Goal: Task Accomplishment & Management: Manage account settings

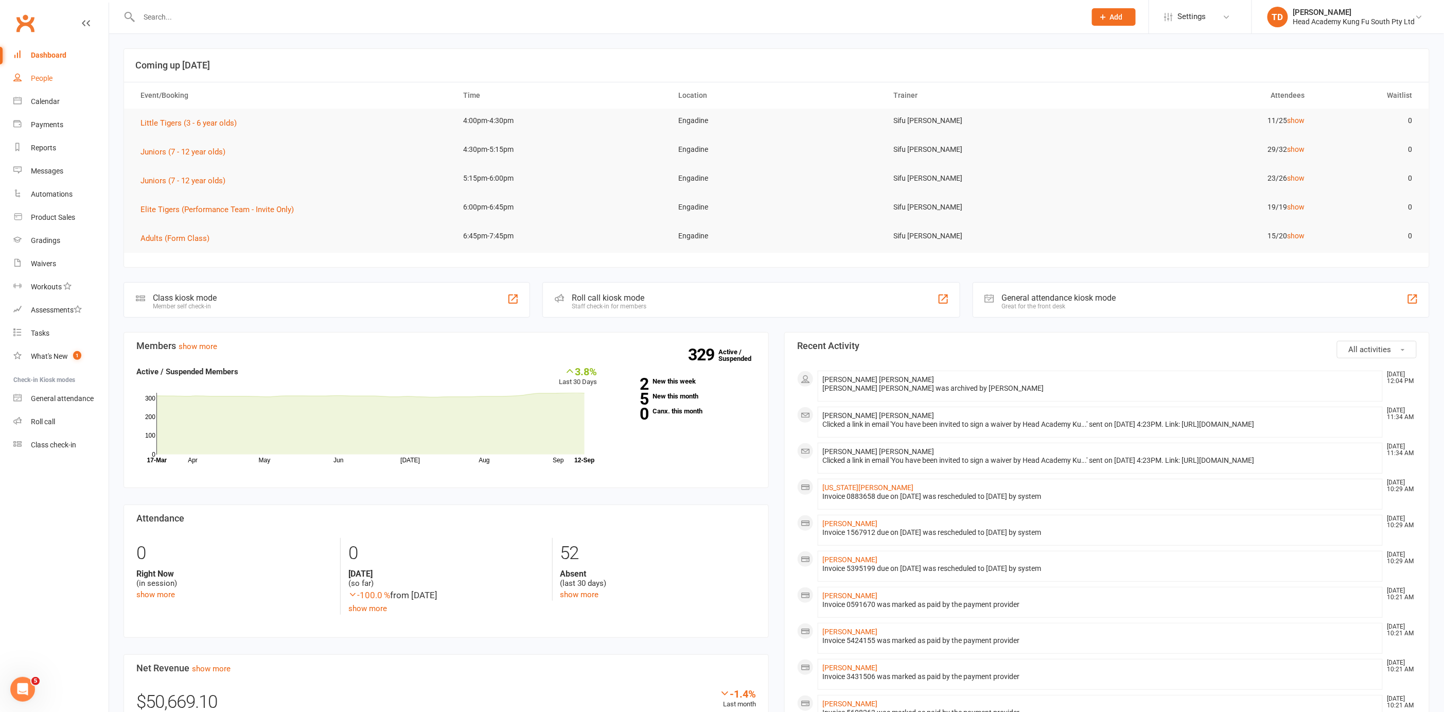
click at [48, 77] on div "People" at bounding box center [42, 78] width 22 height 8
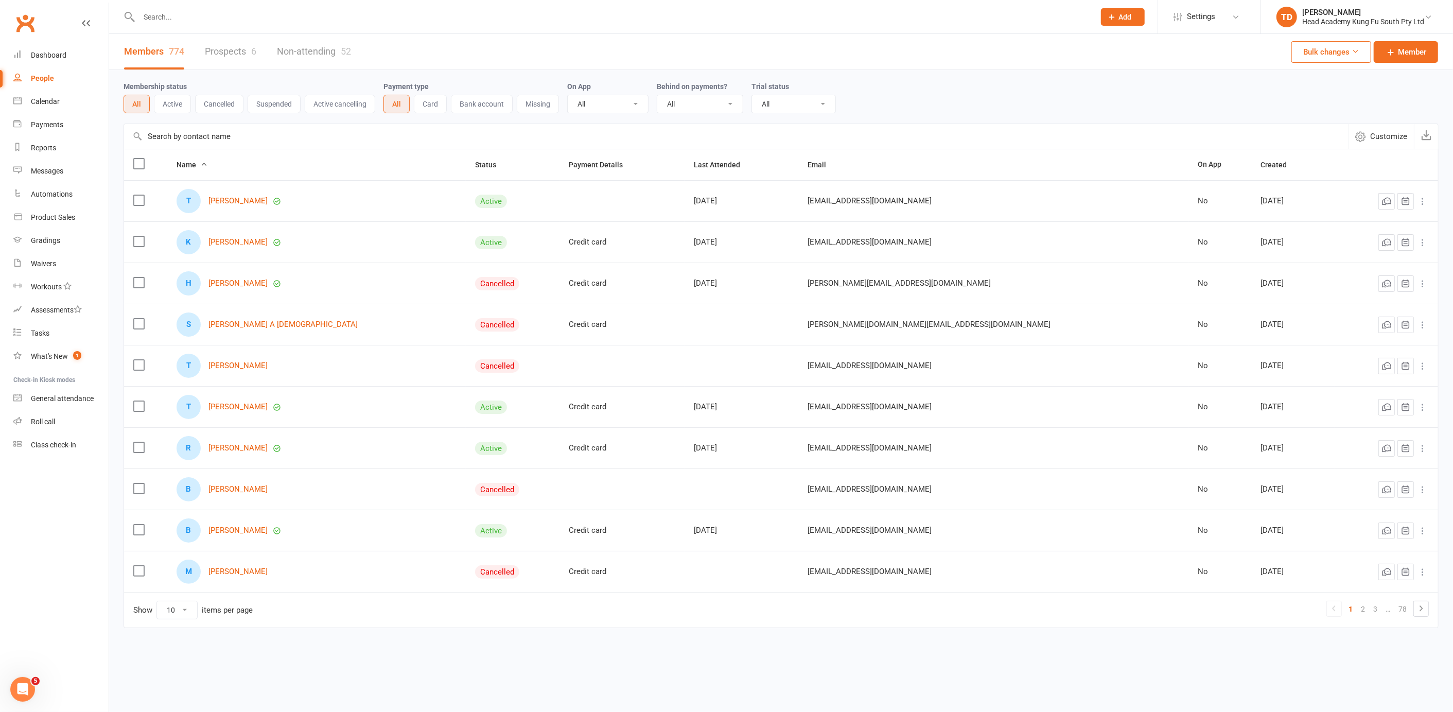
click at [216, 15] on input "text" at bounding box center [611, 17] width 951 height 14
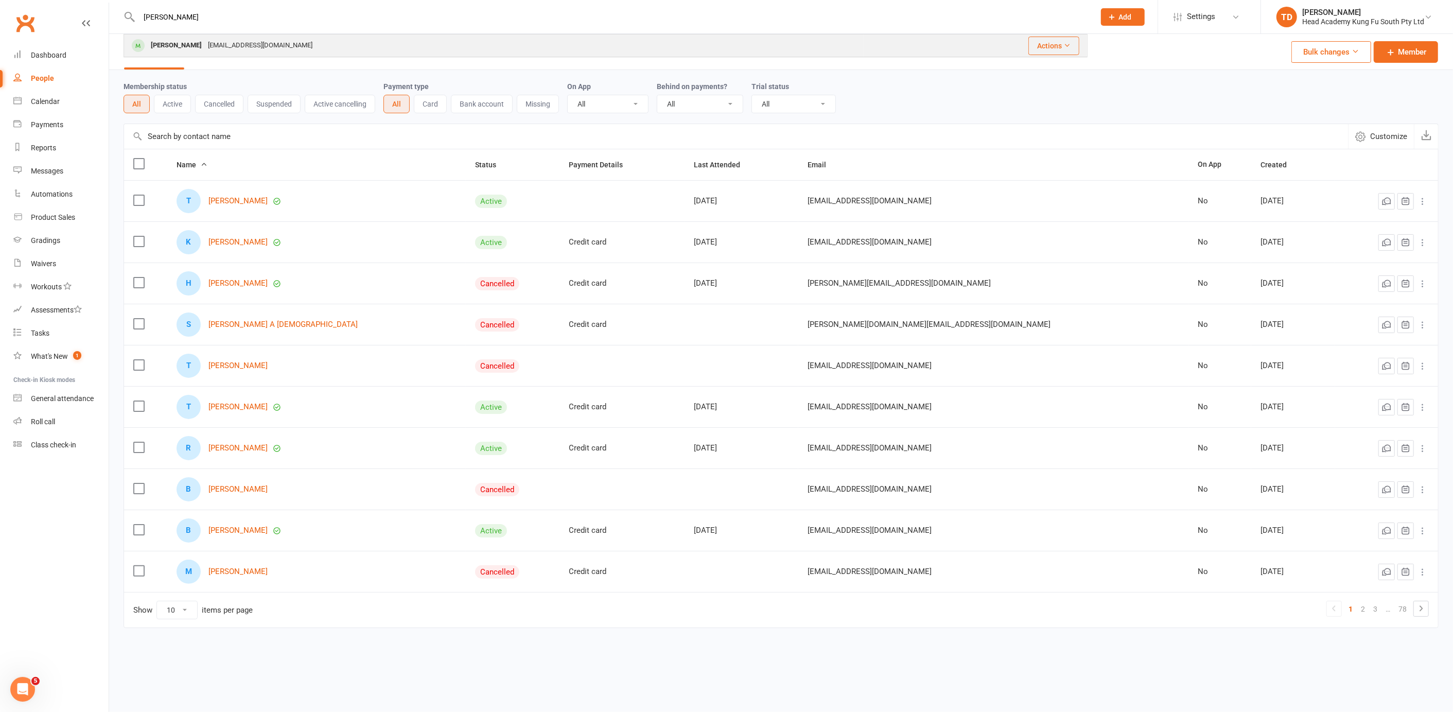
type input "[PERSON_NAME]"
click at [196, 45] on div "[PERSON_NAME]" at bounding box center [176, 45] width 57 height 15
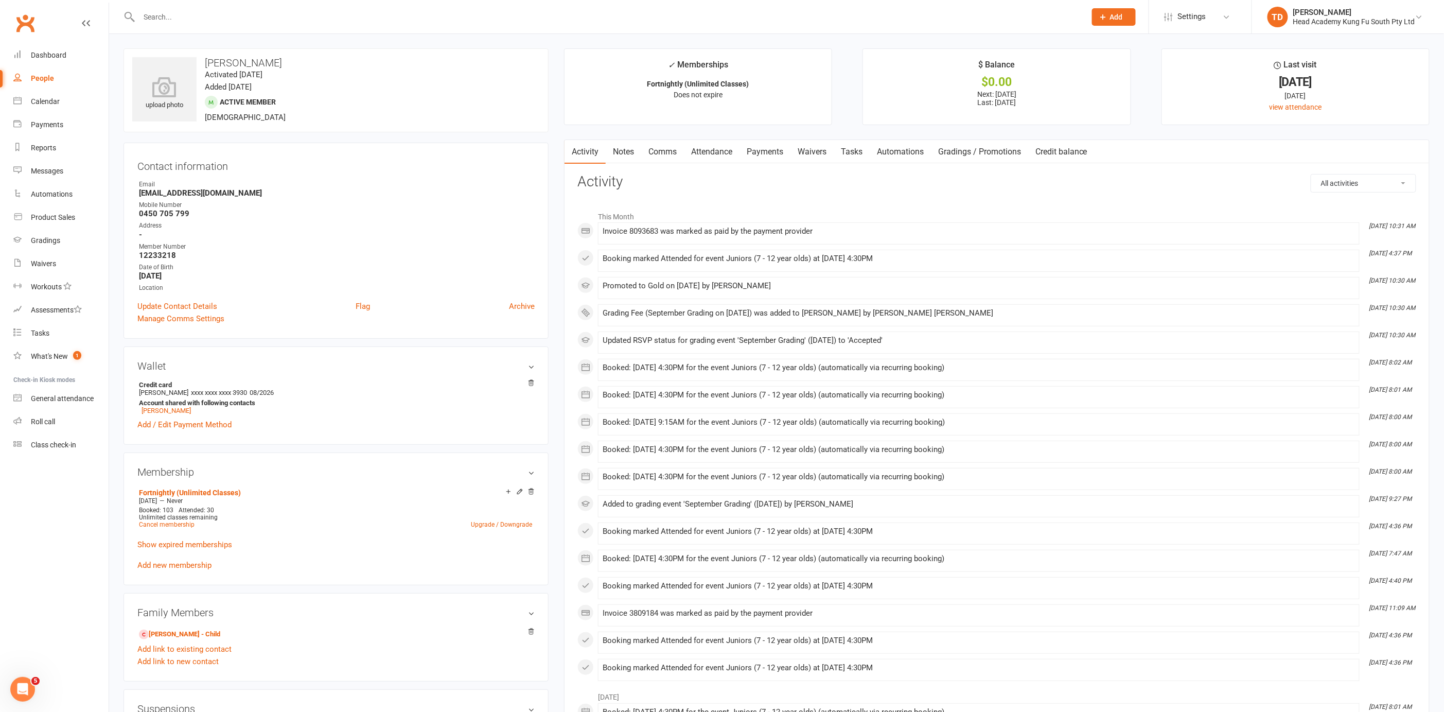
click at [770, 150] on link "Payments" at bounding box center [764, 152] width 51 height 24
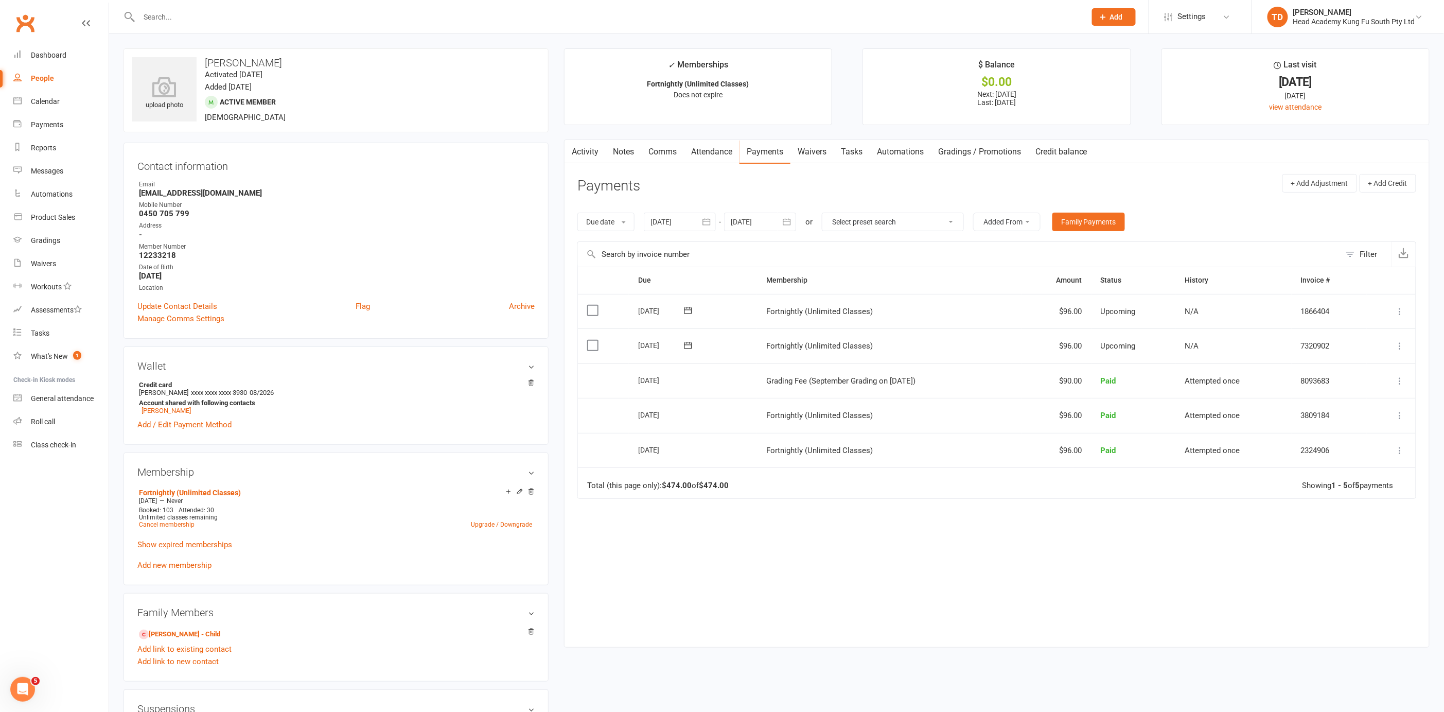
click at [169, 12] on input "text" at bounding box center [607, 17] width 943 height 14
type input "indi"
click at [177, 47] on div "Indigo [PERSON_NAME]" at bounding box center [186, 45] width 77 height 15
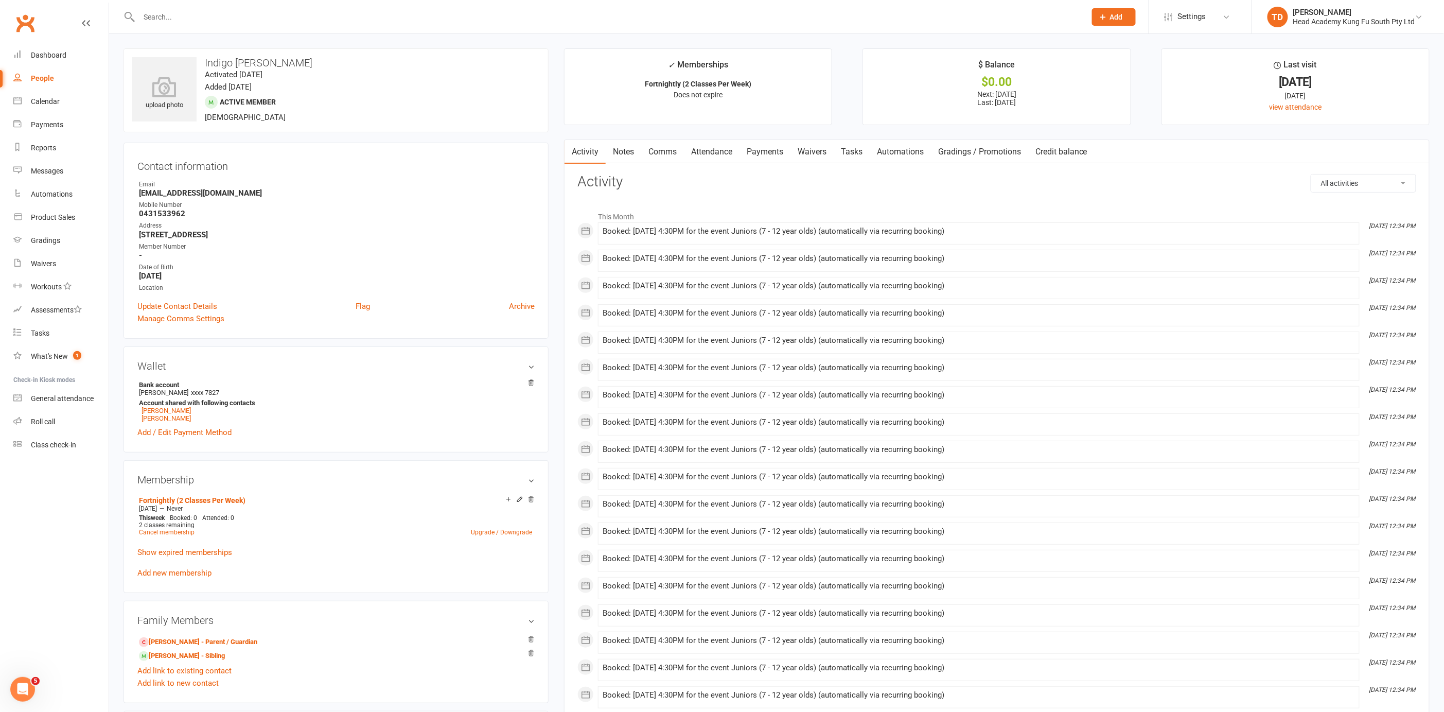
click at [775, 152] on link "Payments" at bounding box center [764, 152] width 51 height 24
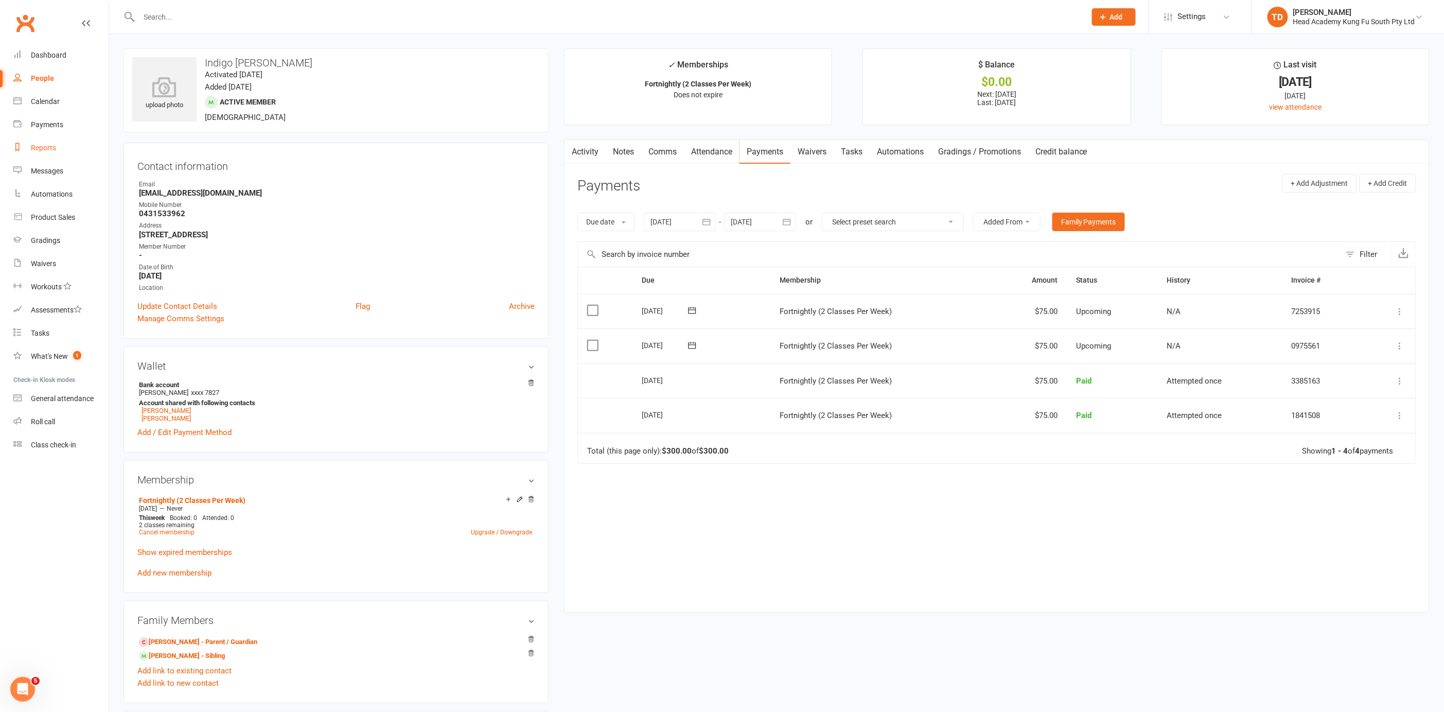
click at [47, 149] on div "Reports" at bounding box center [43, 148] width 25 height 8
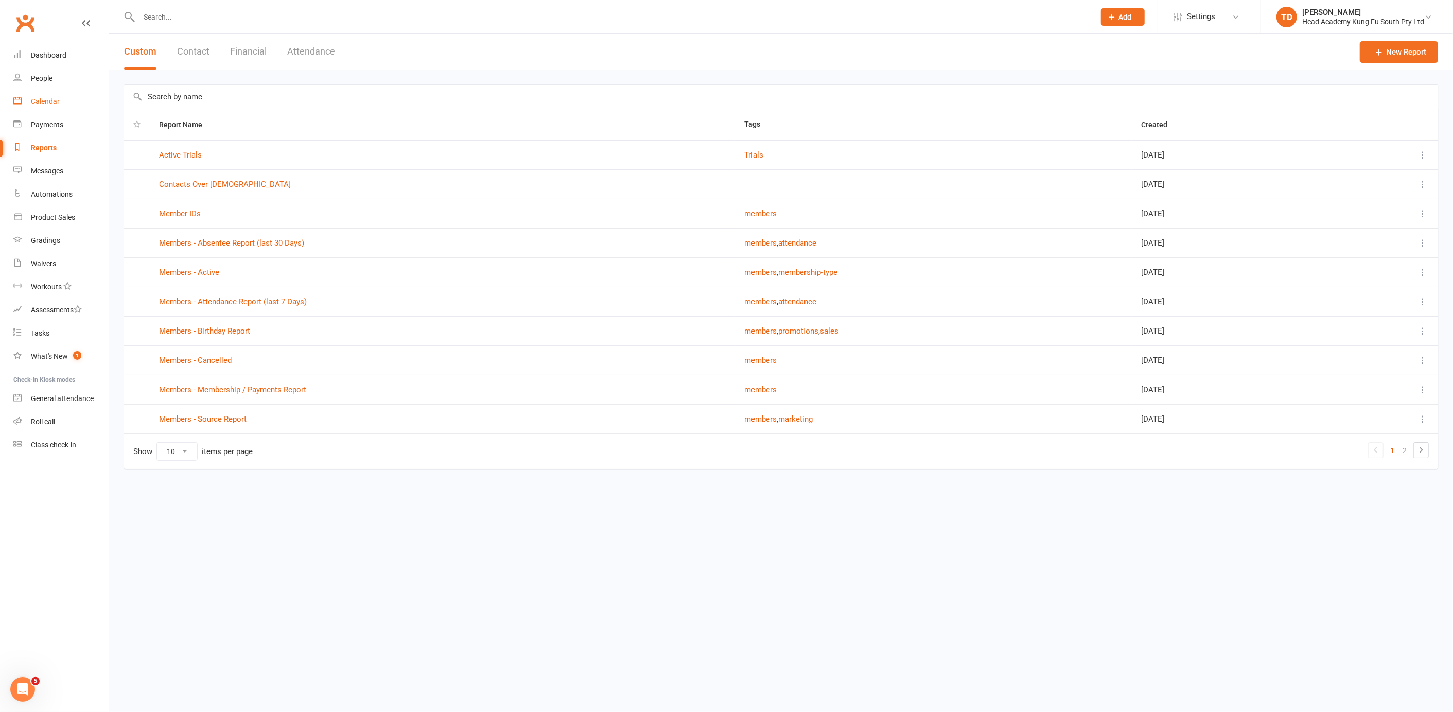
click at [50, 101] on div "Calendar" at bounding box center [45, 101] width 29 height 8
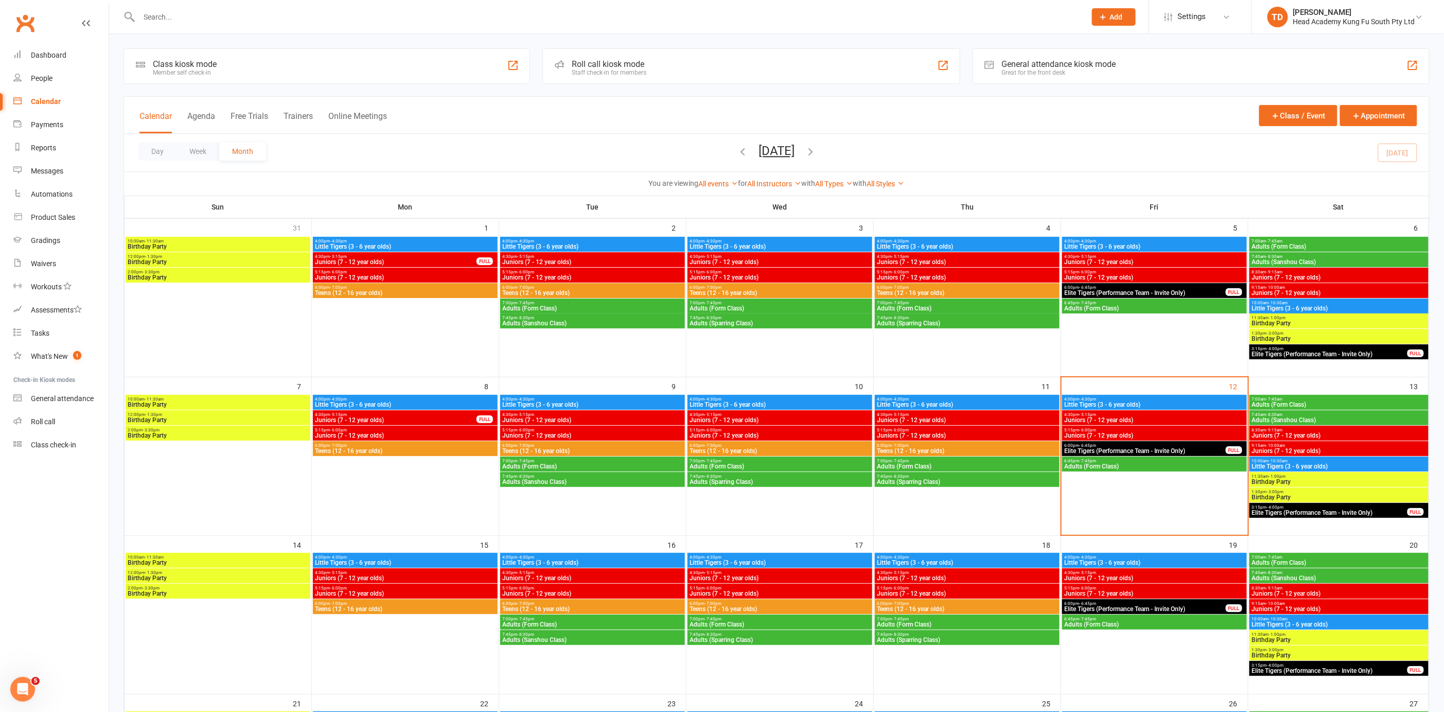
click at [1106, 417] on span "Juniors (7 - 12 year olds)" at bounding box center [1154, 420] width 181 height 6
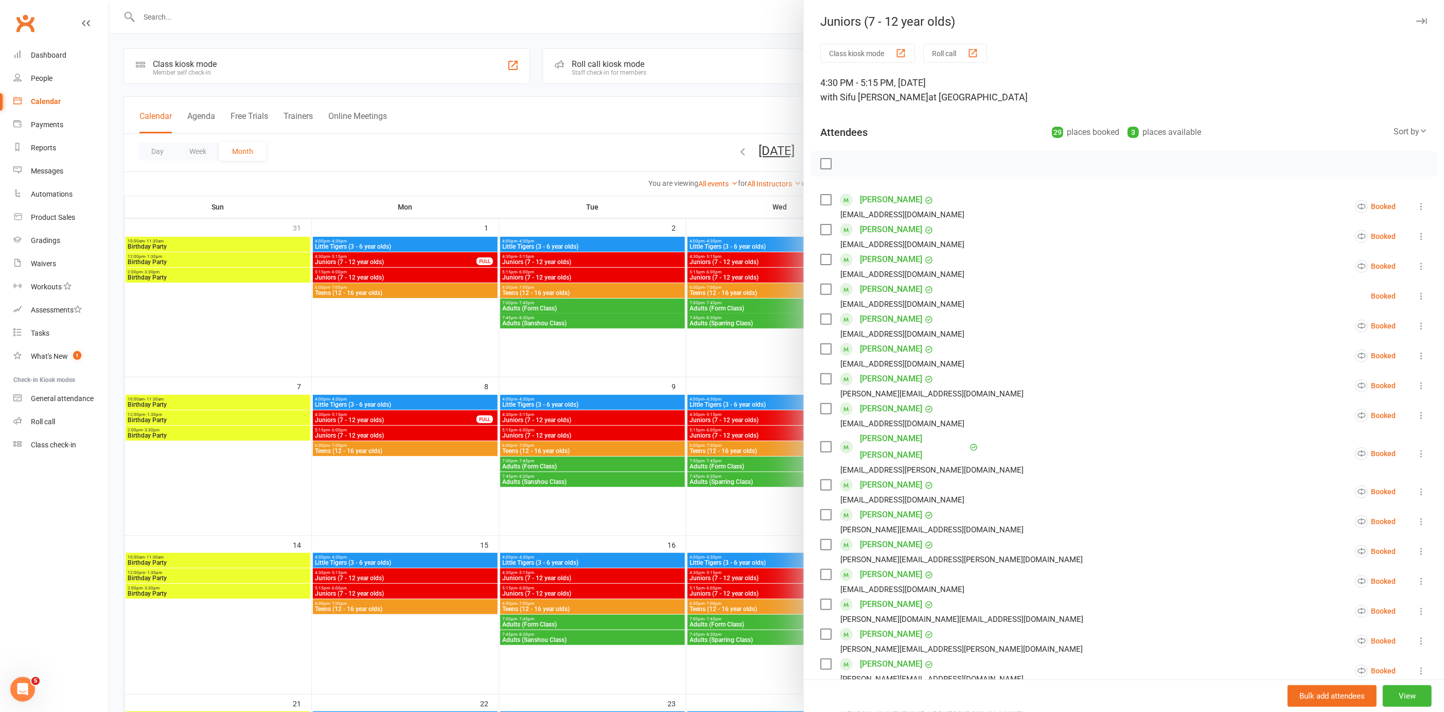
click at [1416, 264] on icon at bounding box center [1421, 266] width 10 height 10
click at [1320, 303] on link "Remove" at bounding box center [1360, 306] width 134 height 21
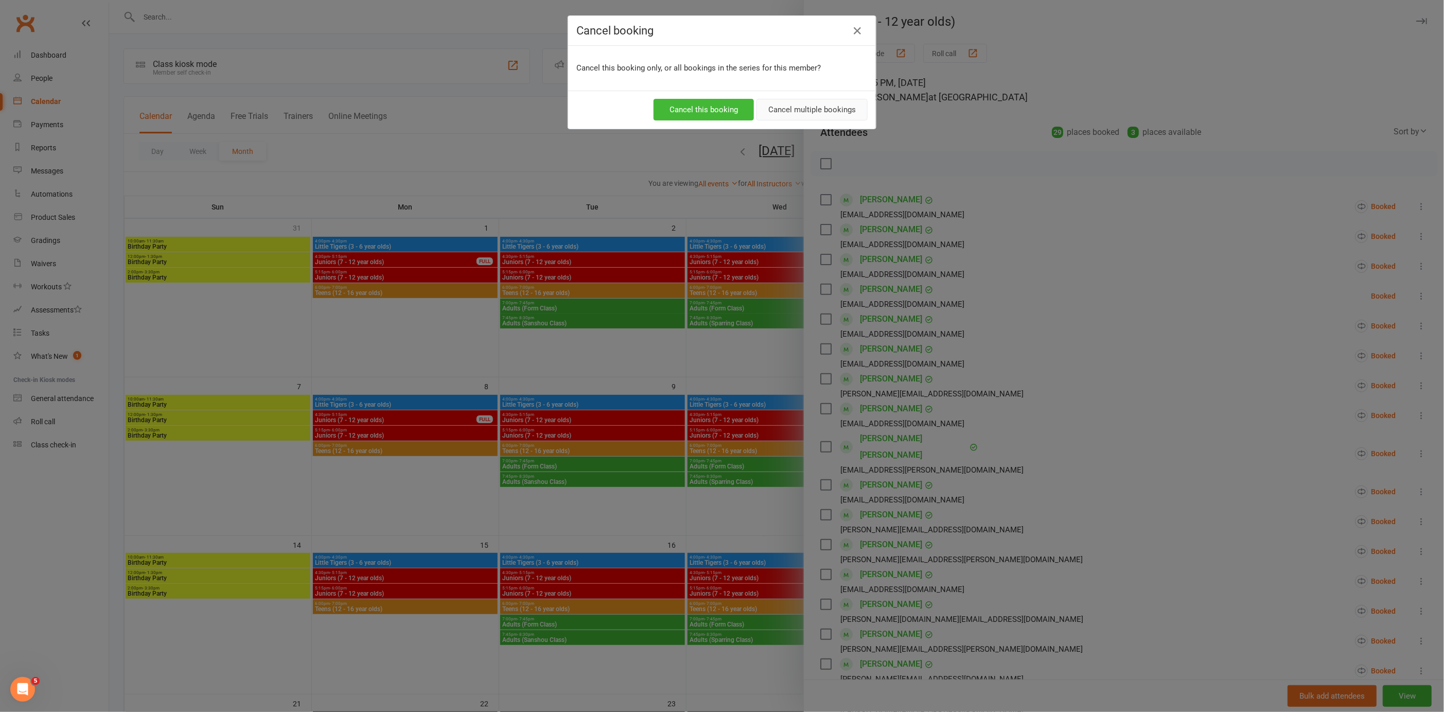
click at [810, 104] on button "Cancel multiple bookings" at bounding box center [811, 110] width 111 height 22
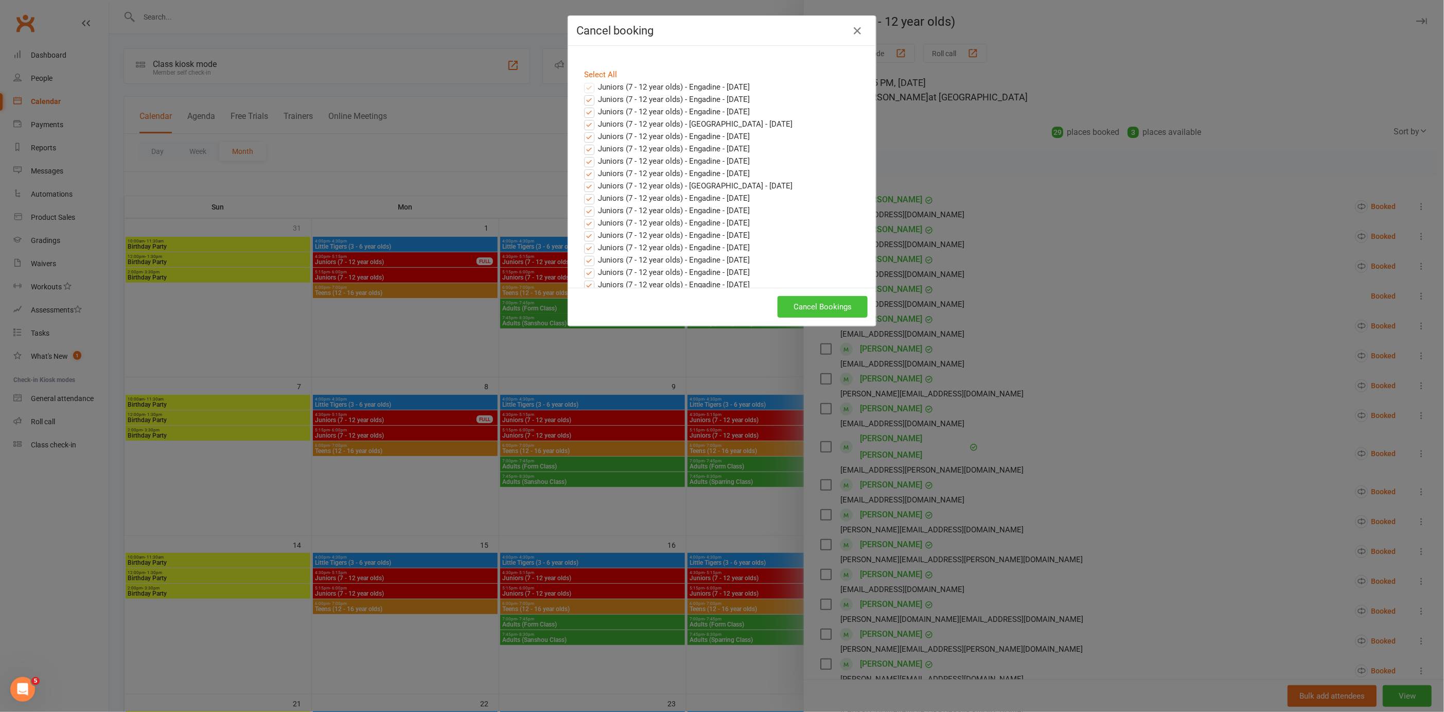
click at [840, 308] on button "Cancel Bookings" at bounding box center [823, 307] width 90 height 22
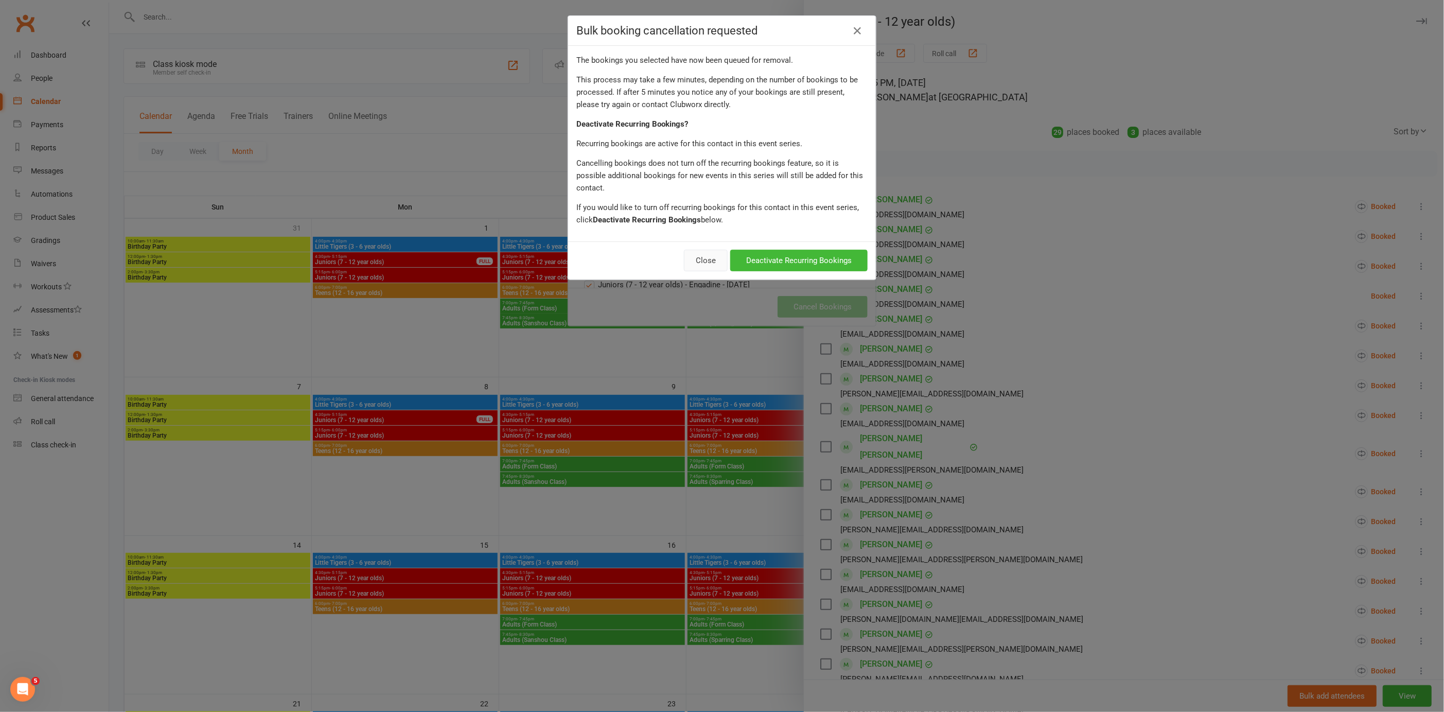
click at [704, 250] on button "Close" at bounding box center [706, 261] width 44 height 22
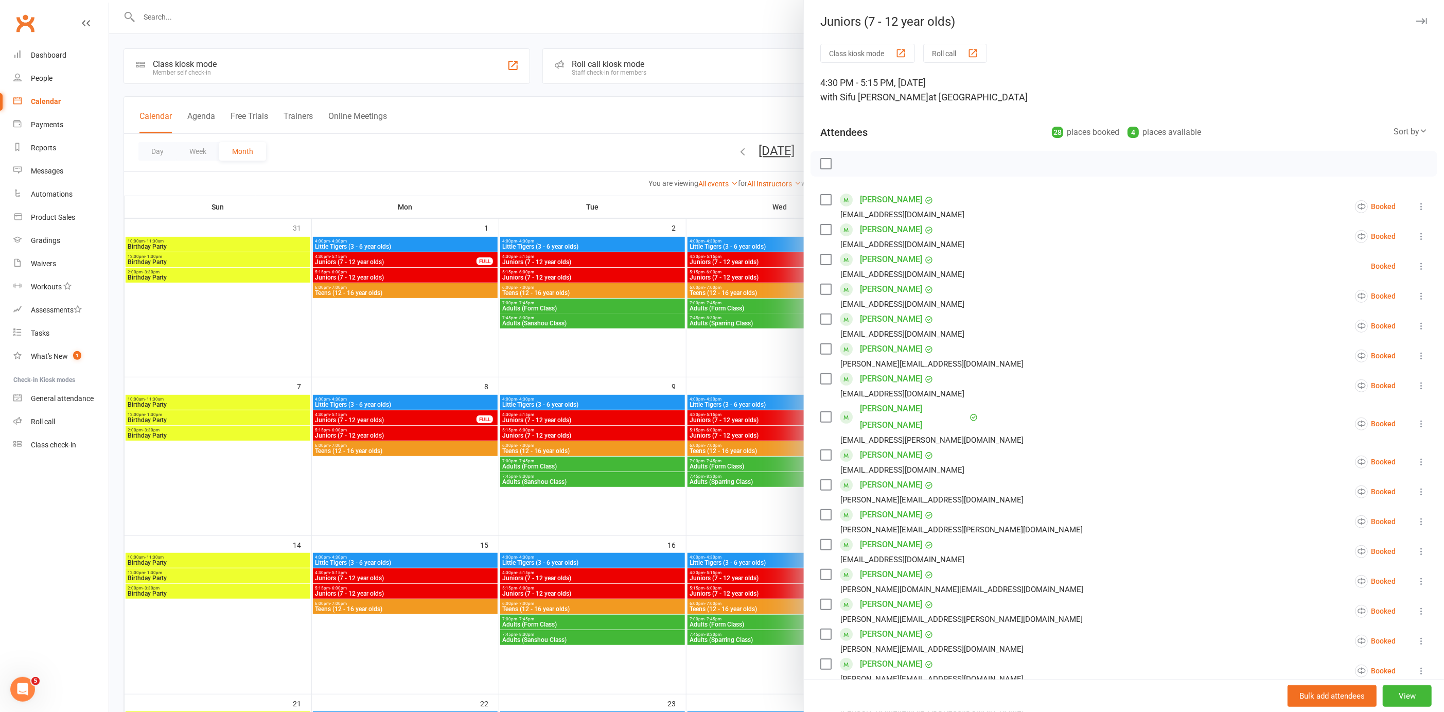
click at [556, 133] on div at bounding box center [776, 356] width 1335 height 712
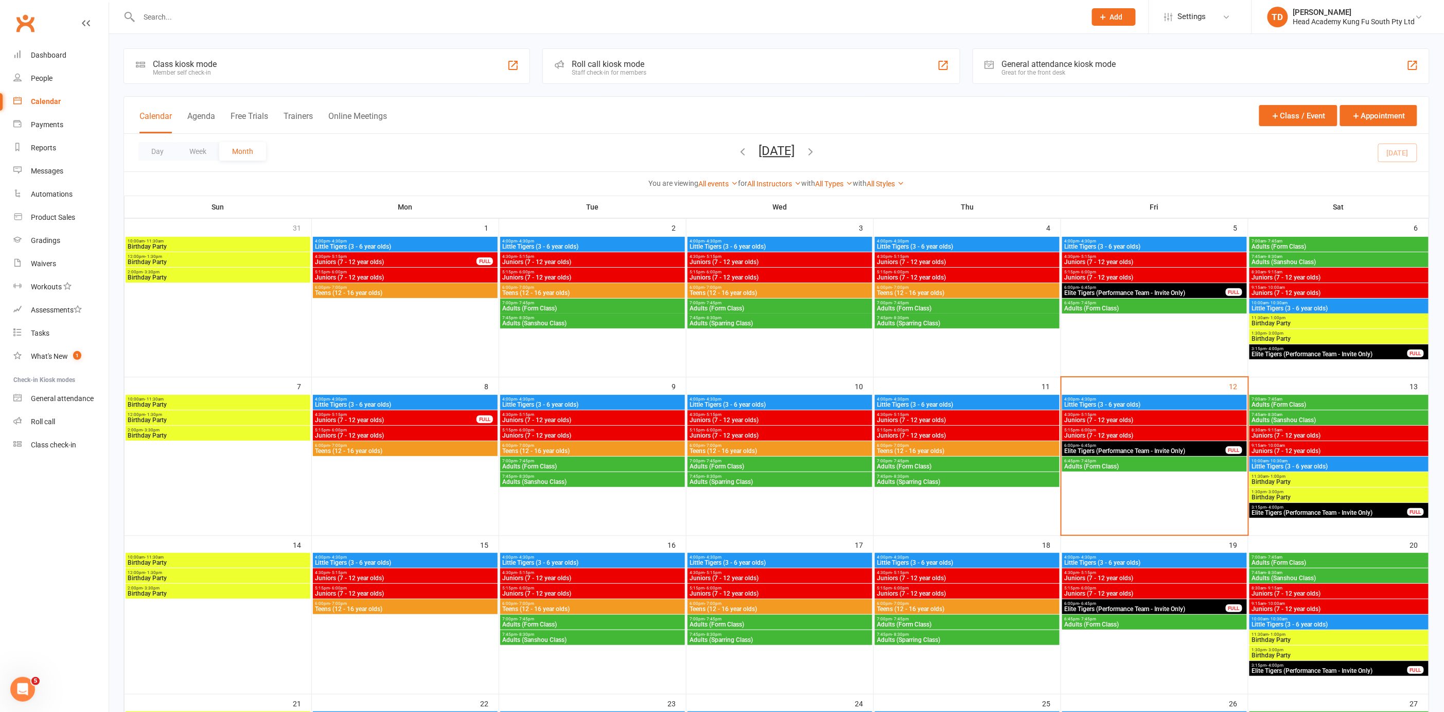
click at [1349, 445] on span "9:15am - 10:00am" at bounding box center [1338, 445] width 175 height 5
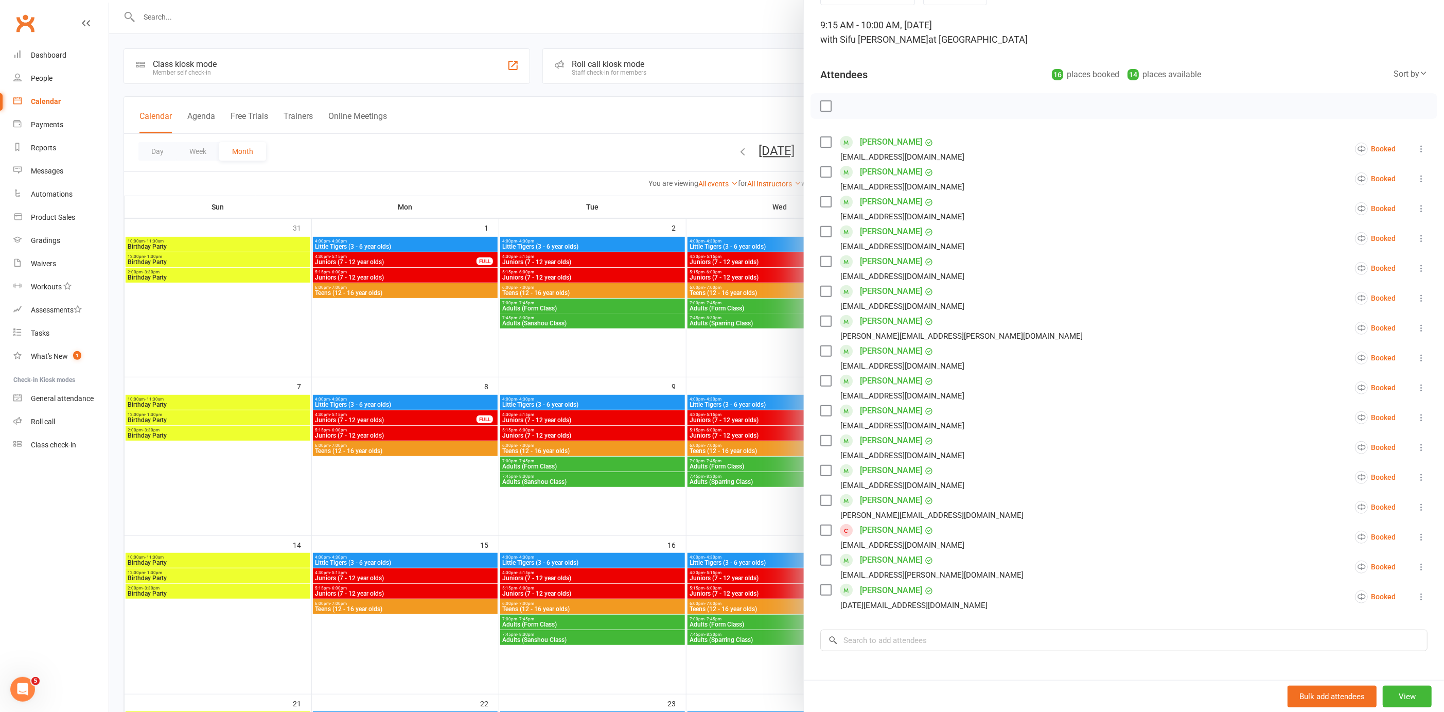
scroll to position [172, 0]
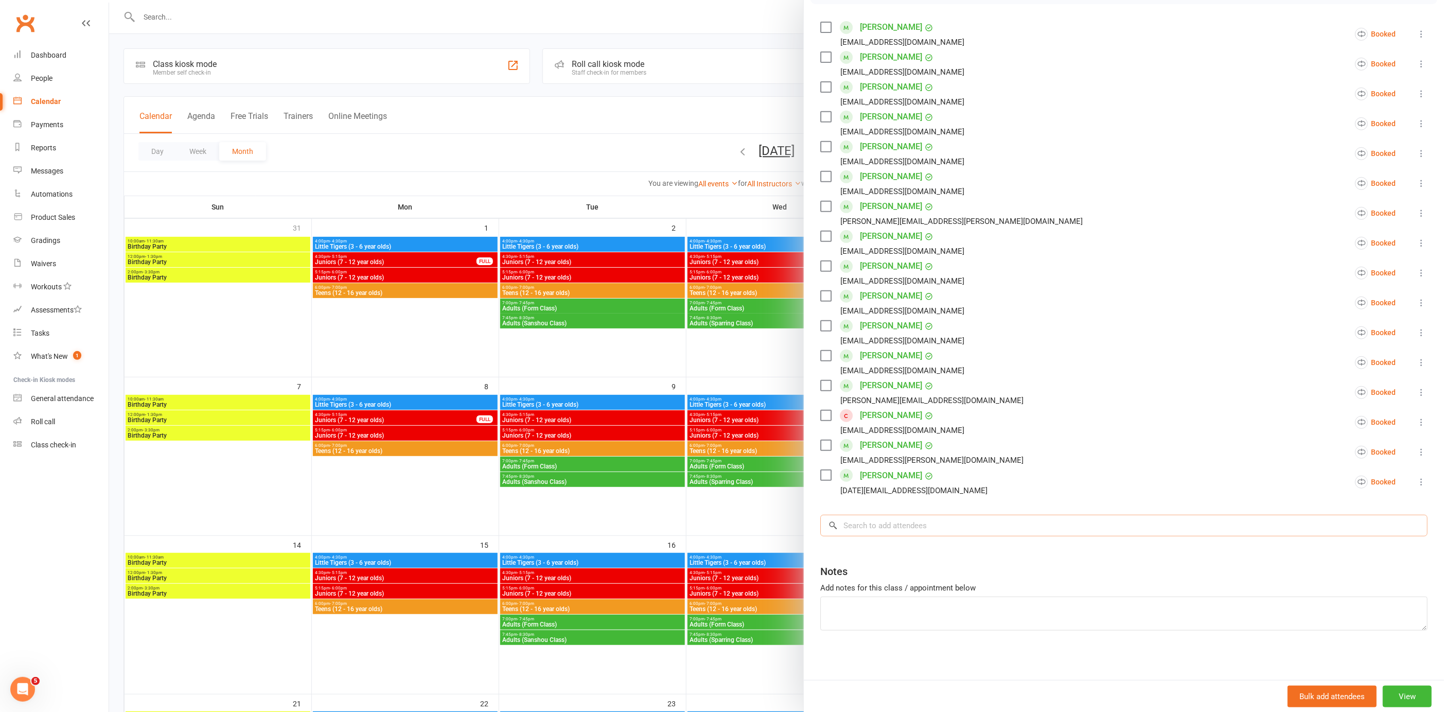
click at [889, 521] on input "search" at bounding box center [1123, 526] width 607 height 22
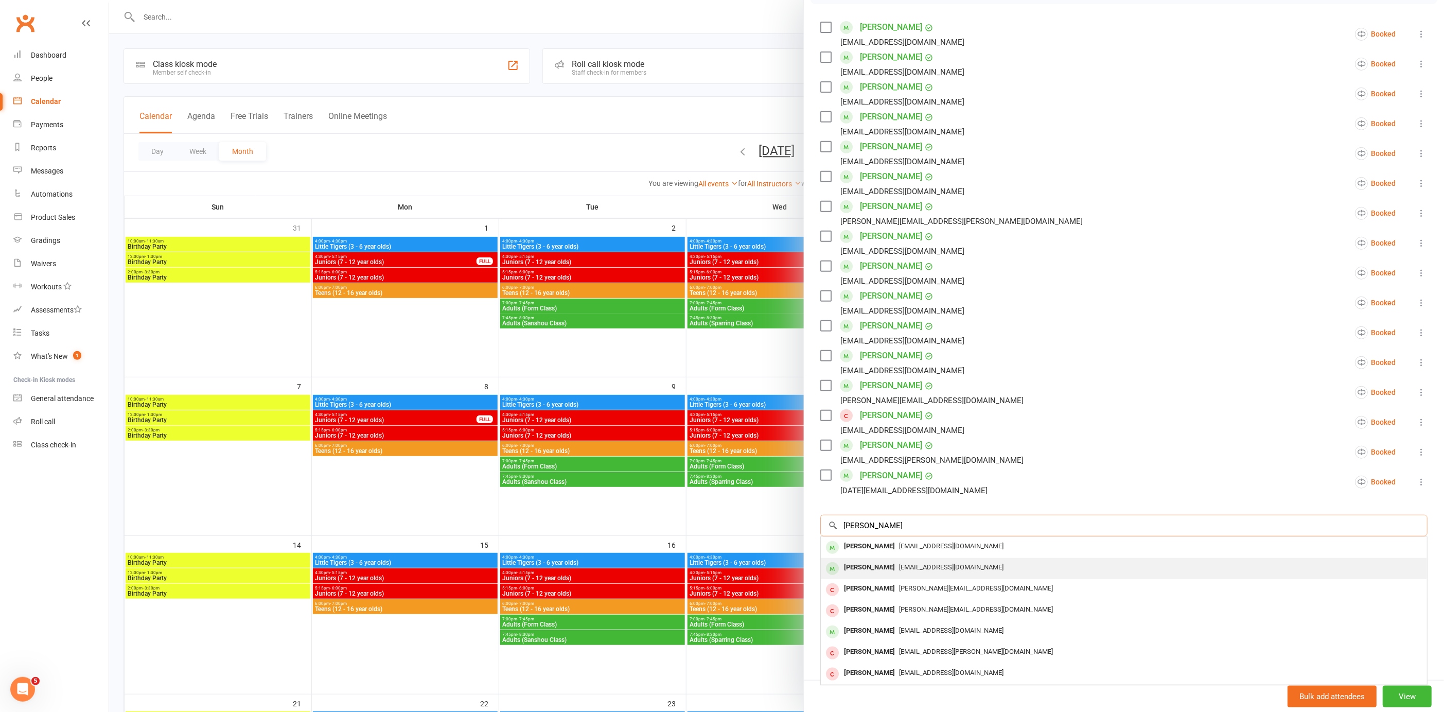
type input "[PERSON_NAME]"
click at [925, 560] on div "[EMAIL_ADDRESS][DOMAIN_NAME]" at bounding box center [1124, 567] width 598 height 15
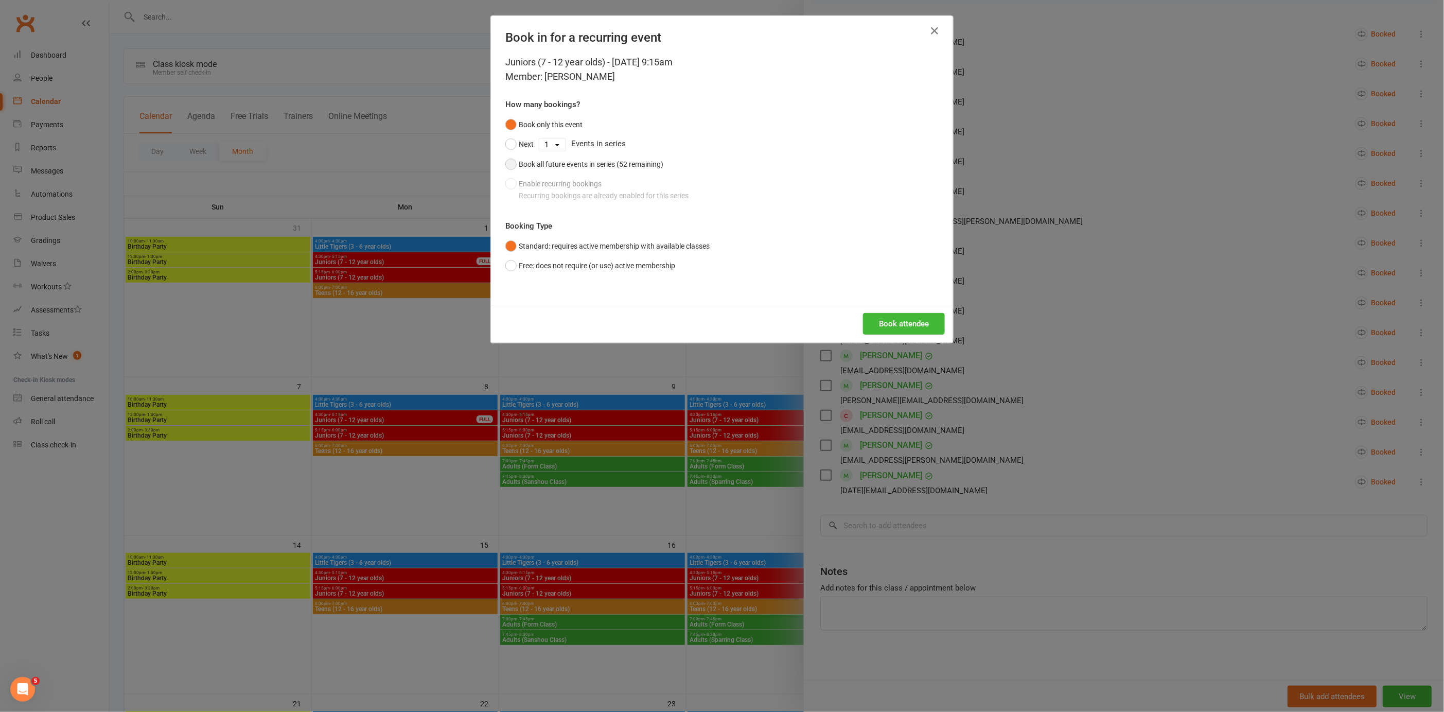
click at [510, 160] on button "Book all future events in series (52 remaining)" at bounding box center [584, 164] width 158 height 20
click at [900, 327] on button "Book attendee" at bounding box center [904, 324] width 82 height 22
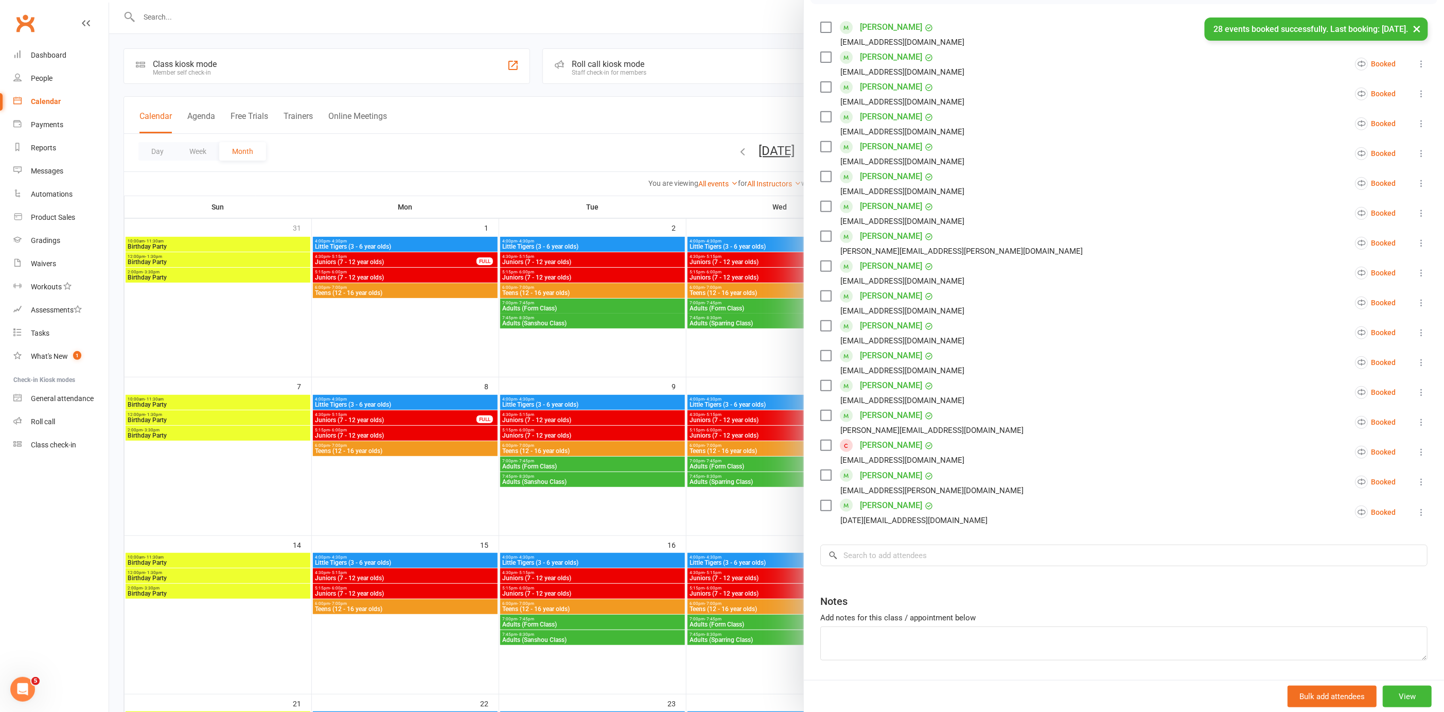
drag, startPoint x: 479, startPoint y: 171, endPoint x: 486, endPoint y: 162, distance: 11.3
click at [481, 169] on div at bounding box center [776, 356] width 1335 height 712
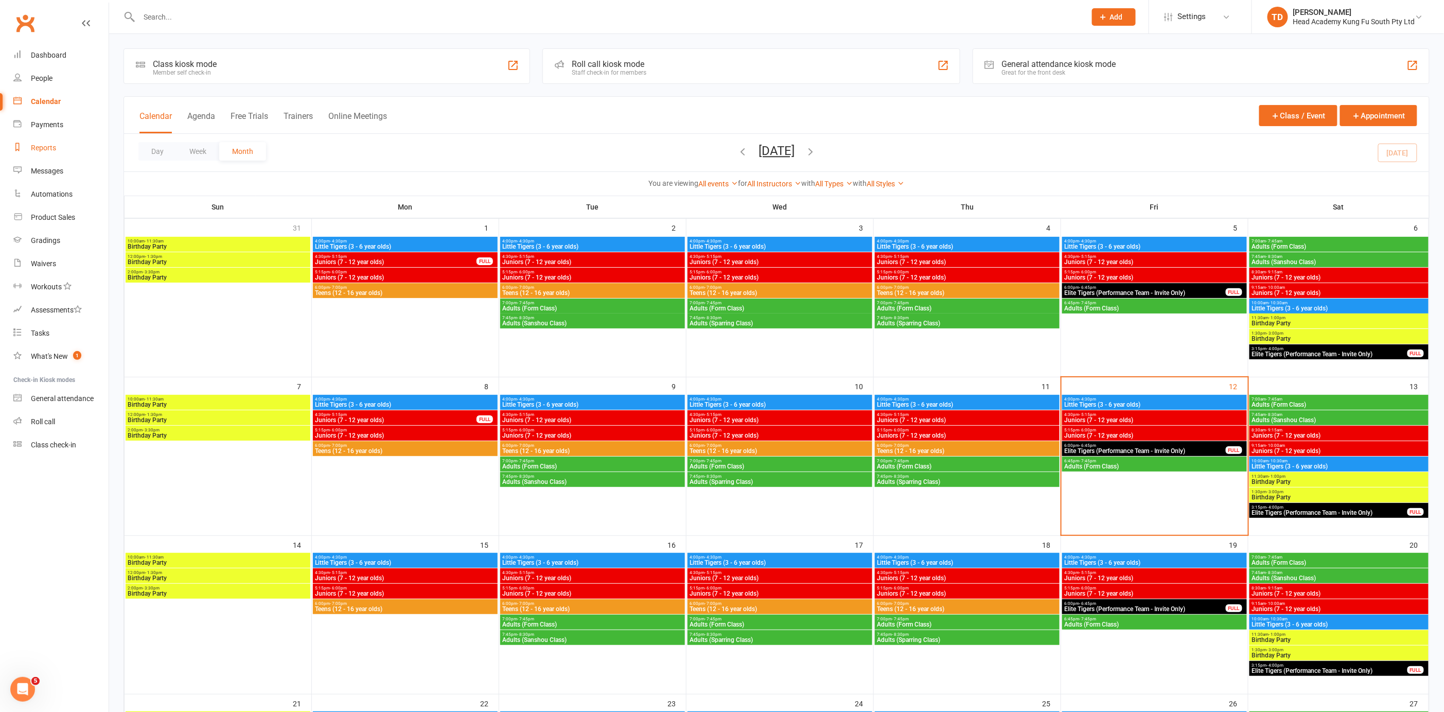
click at [45, 146] on div "Reports" at bounding box center [43, 148] width 25 height 8
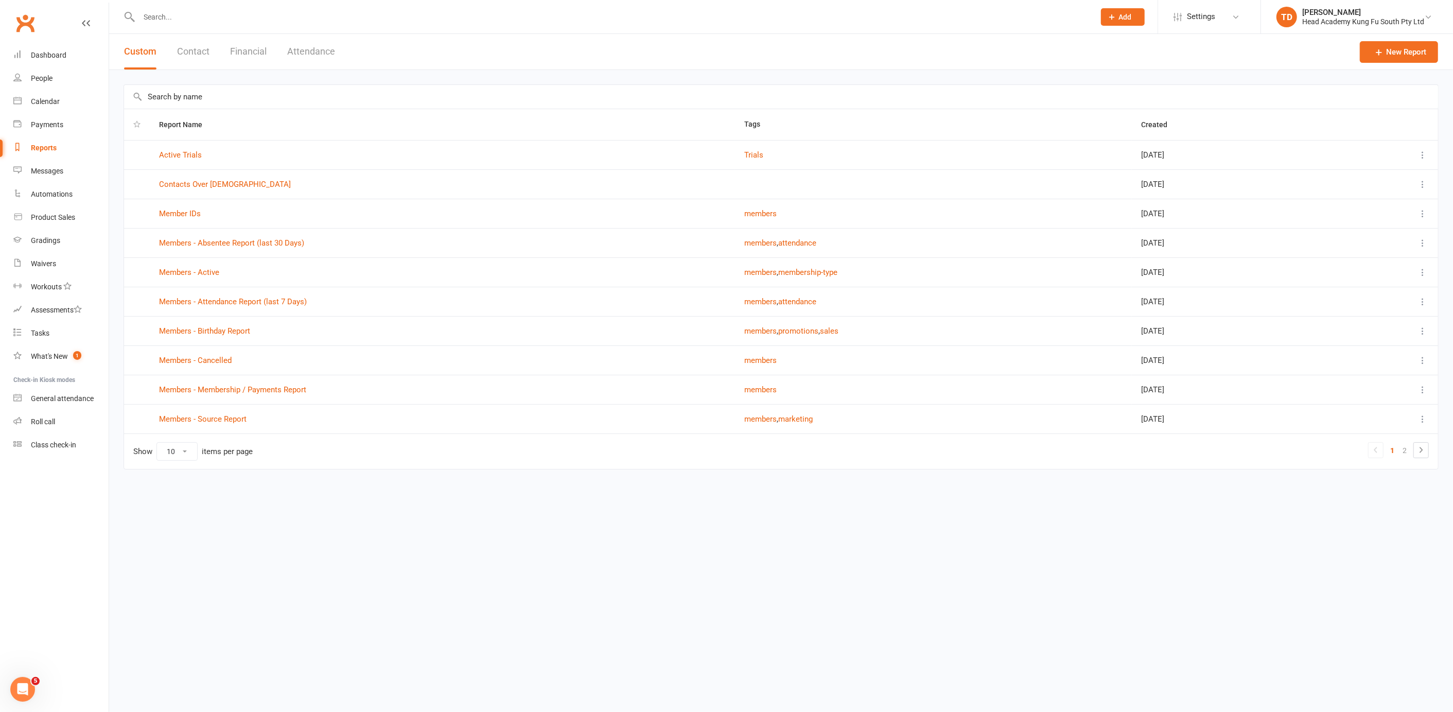
click at [246, 52] on button "Financial" at bounding box center [248, 52] width 37 height 36
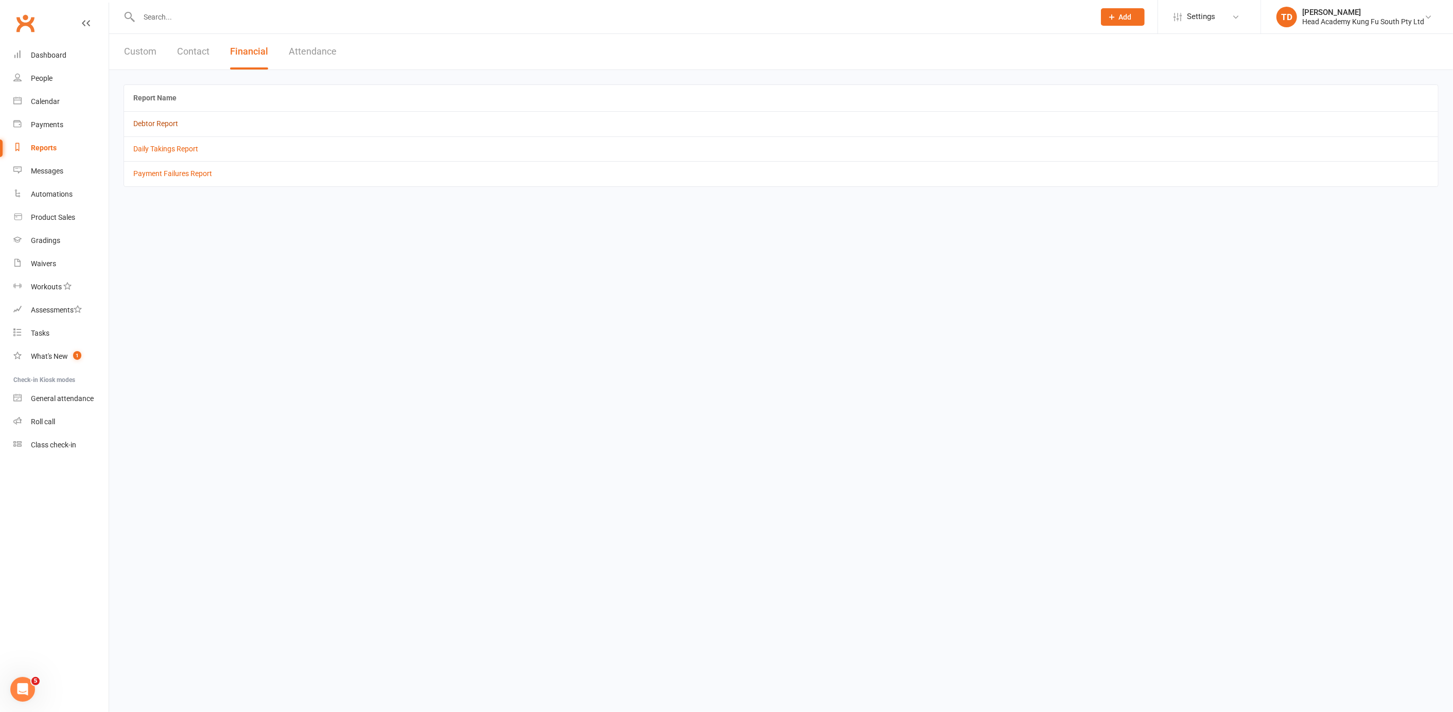
click at [169, 122] on link "Debtor Report" at bounding box center [155, 123] width 45 height 8
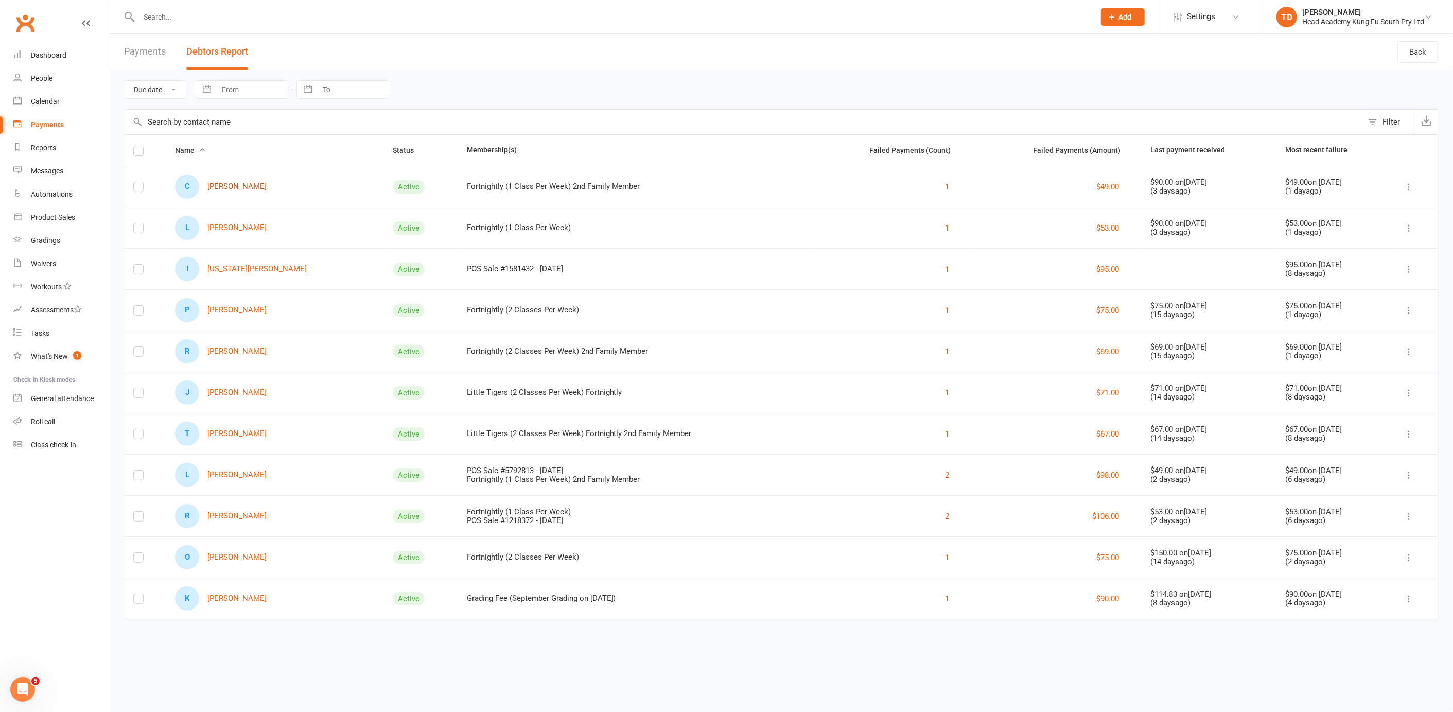
click at [239, 182] on link "C [PERSON_NAME]" at bounding box center [221, 186] width 92 height 24
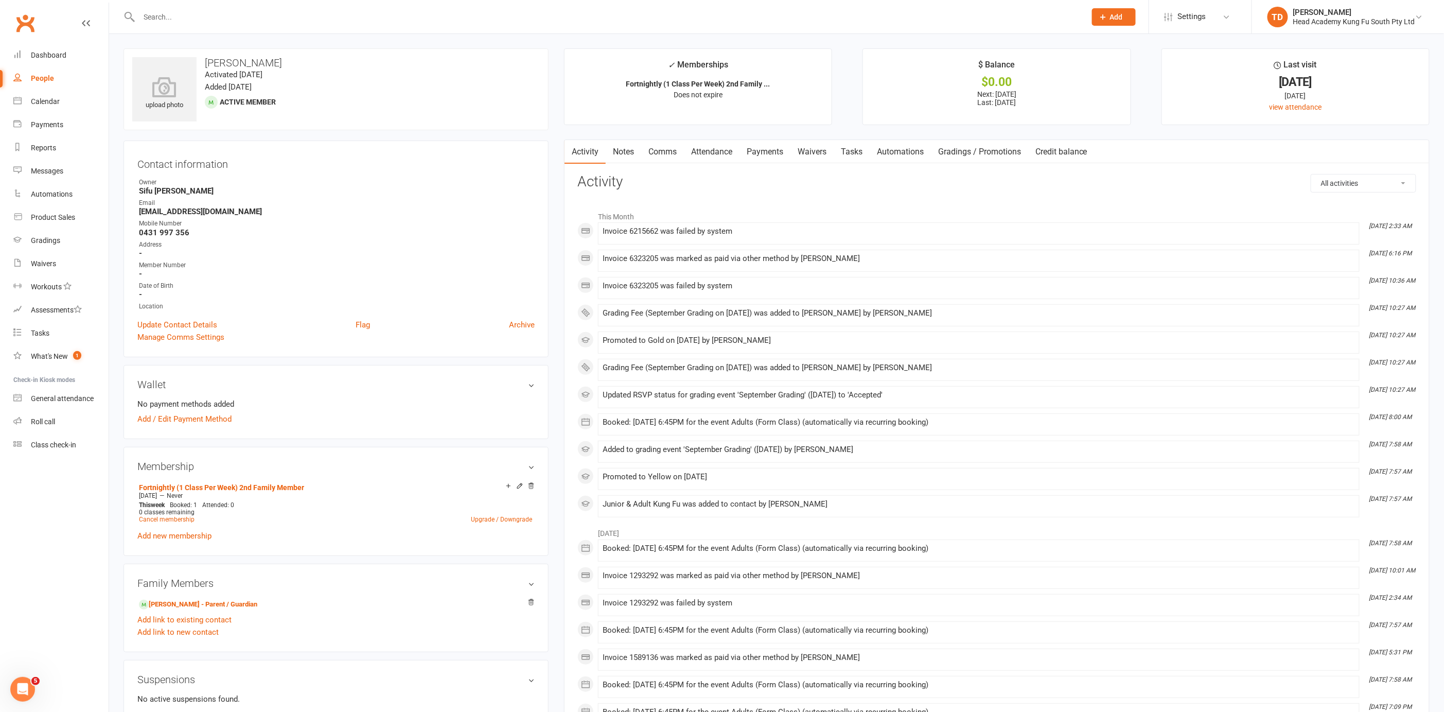
click at [765, 150] on link "Payments" at bounding box center [764, 152] width 51 height 24
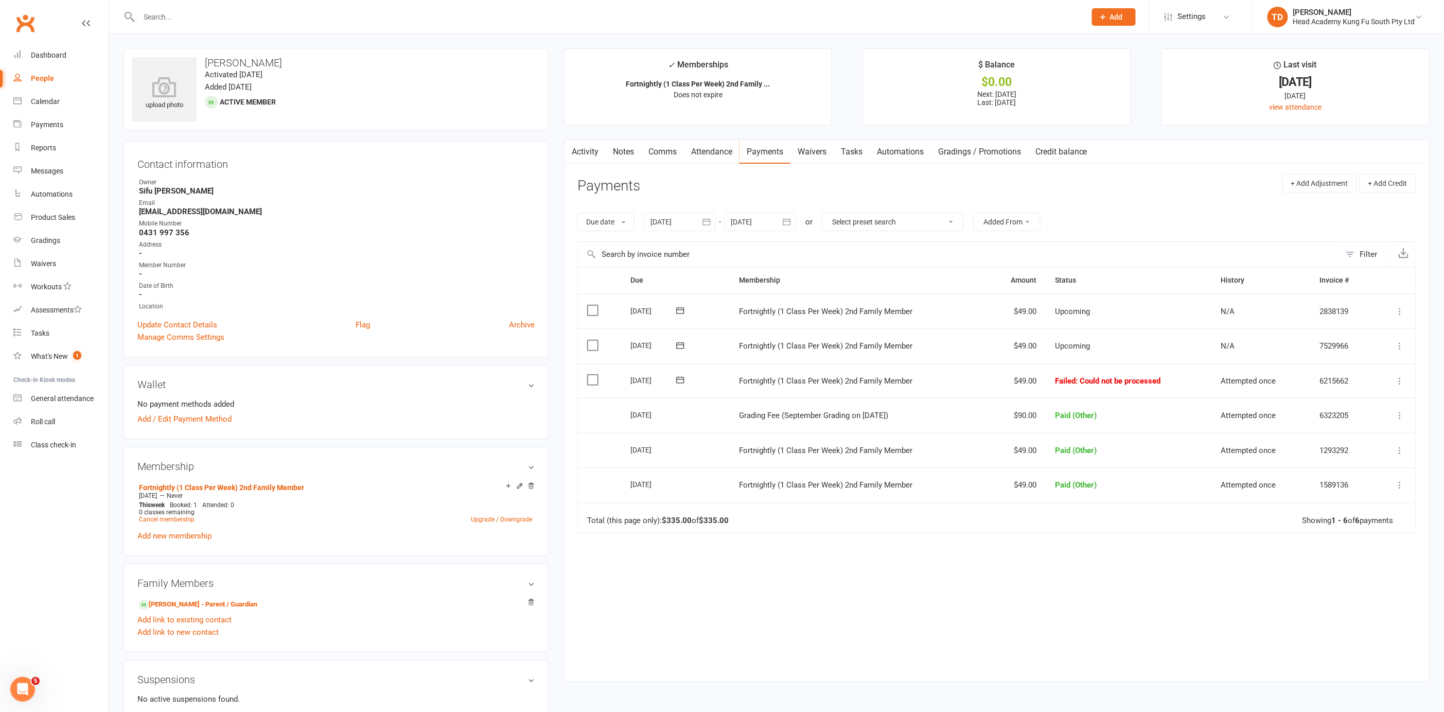
click at [1399, 376] on icon at bounding box center [1400, 381] width 10 height 10
click at [1372, 439] on link "Mark as Paid (Other)" at bounding box center [1355, 442] width 102 height 21
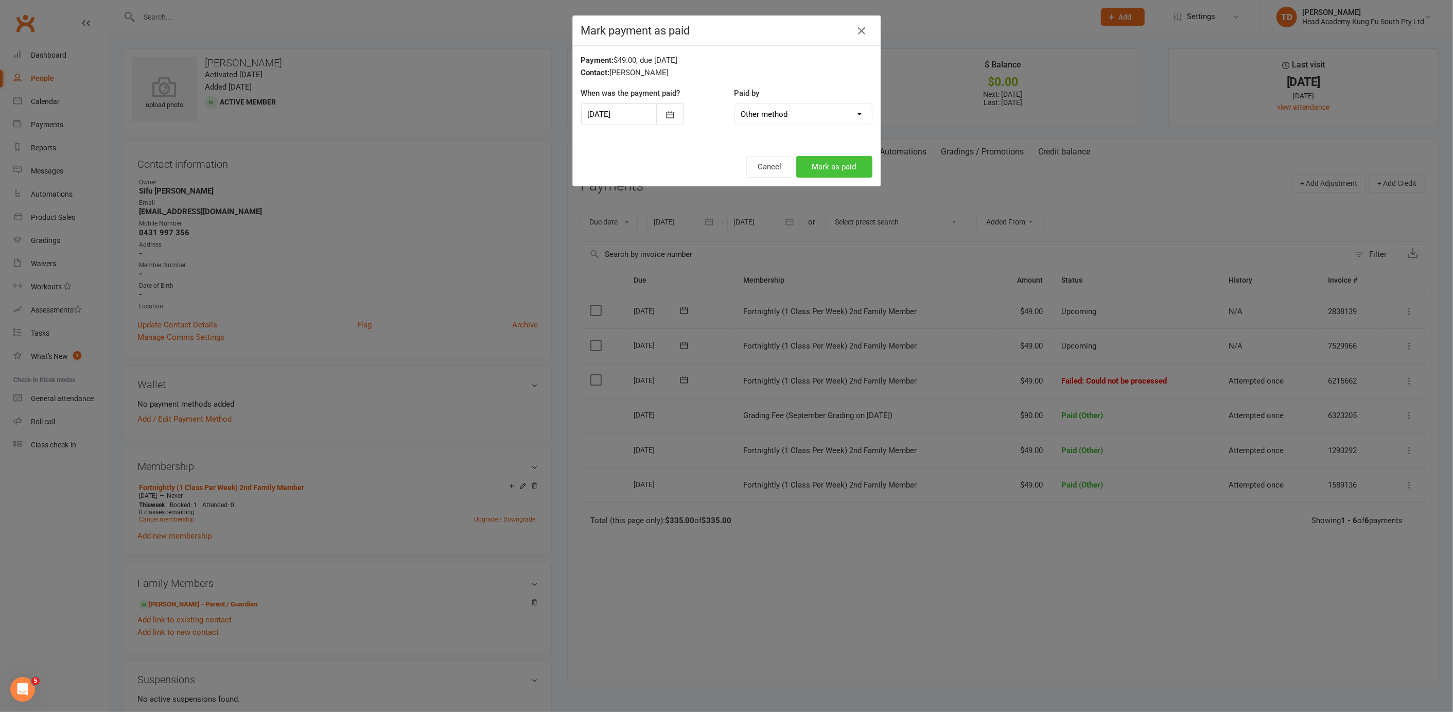
click at [824, 163] on button "Mark as paid" at bounding box center [834, 167] width 76 height 22
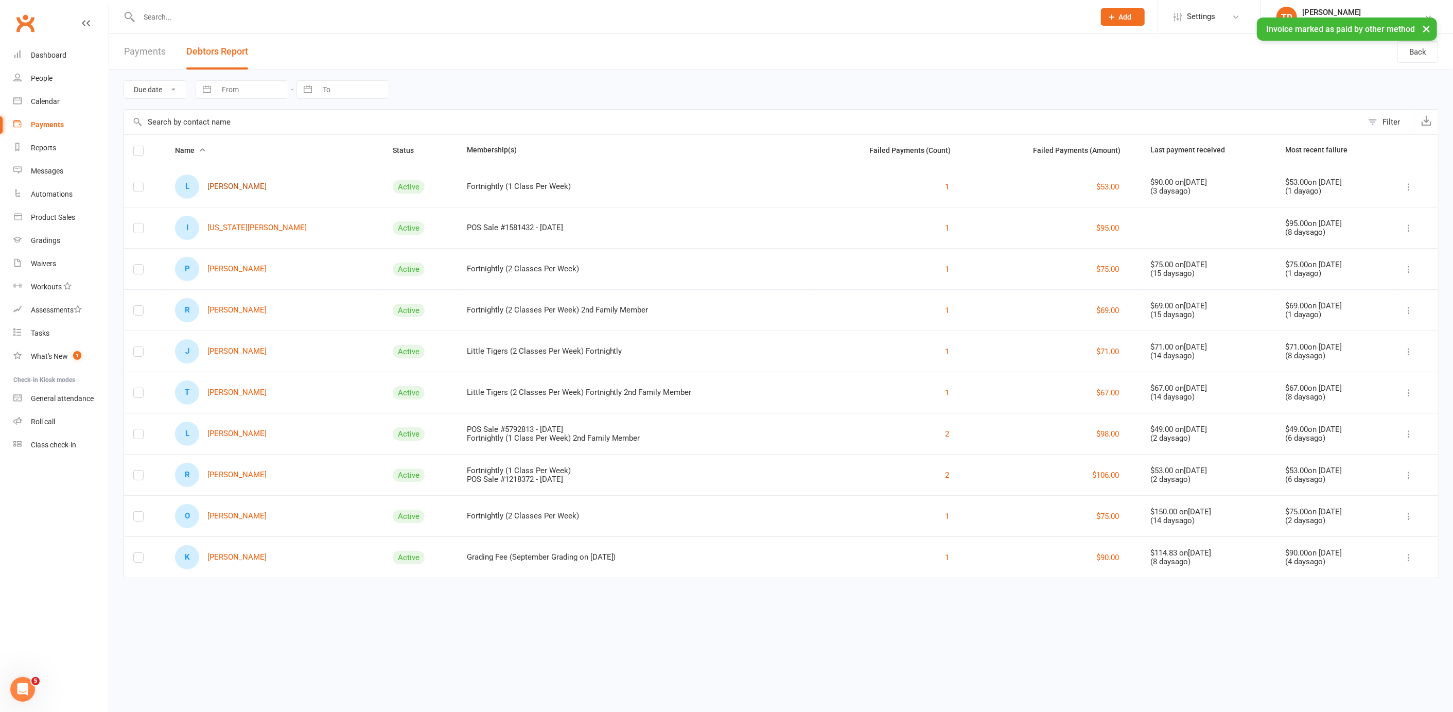
click at [233, 186] on link "L [PERSON_NAME]" at bounding box center [221, 186] width 92 height 24
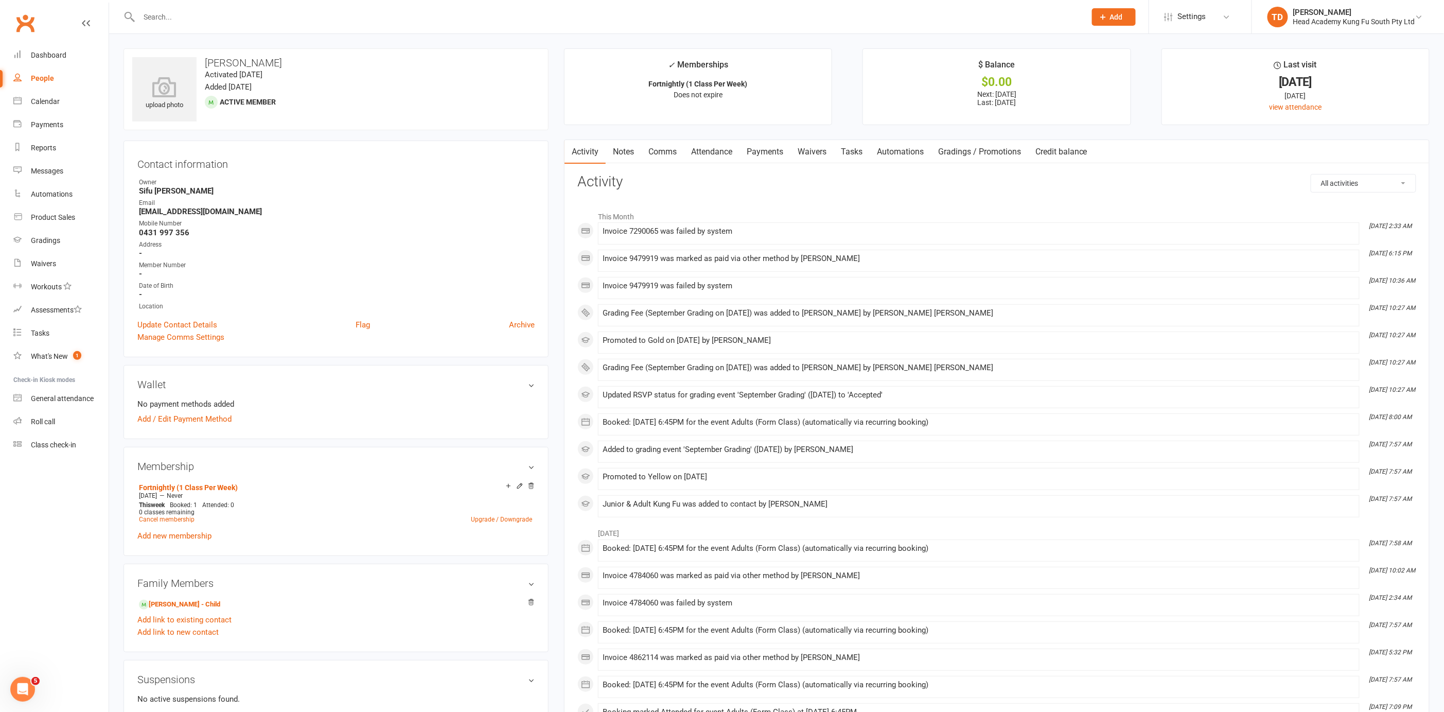
click at [763, 148] on link "Payments" at bounding box center [764, 152] width 51 height 24
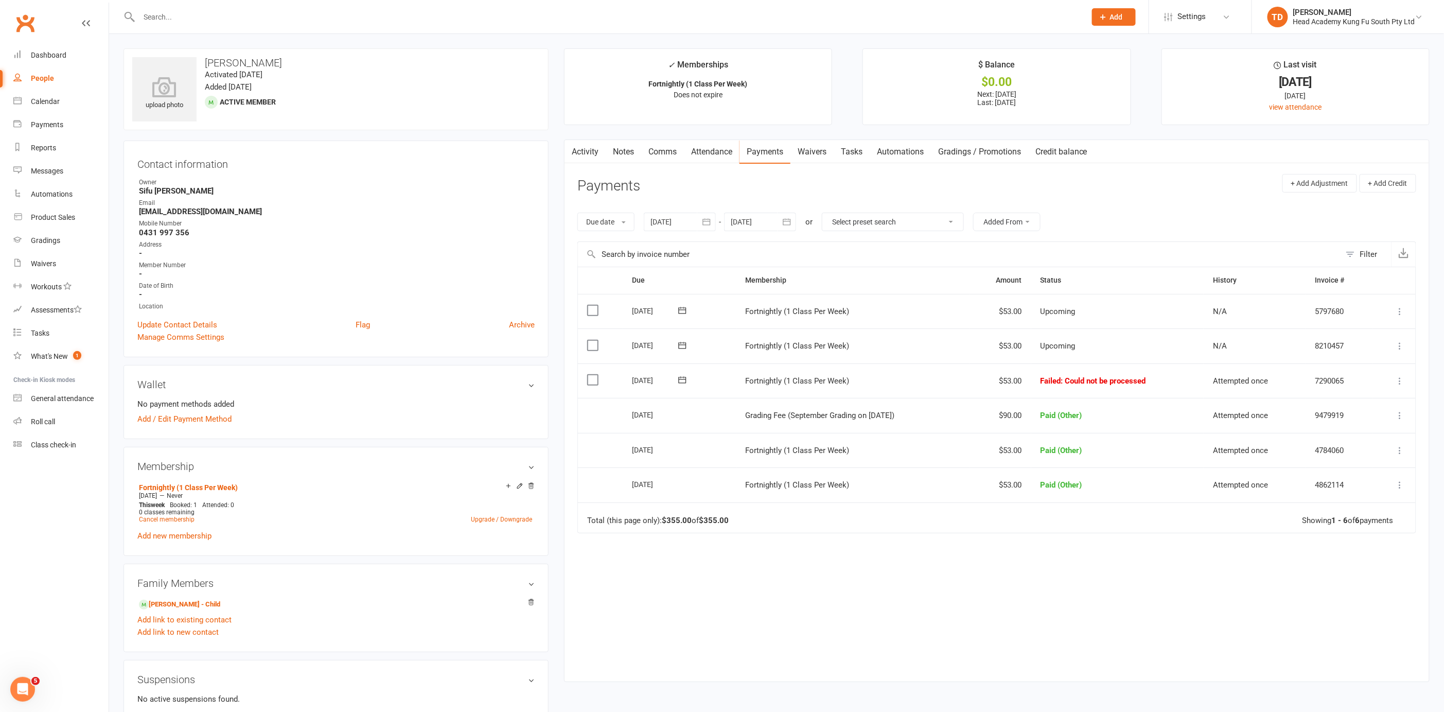
click at [1401, 377] on icon at bounding box center [1400, 381] width 10 height 10
click at [1335, 434] on link "Mark as Paid (Other)" at bounding box center [1355, 442] width 102 height 21
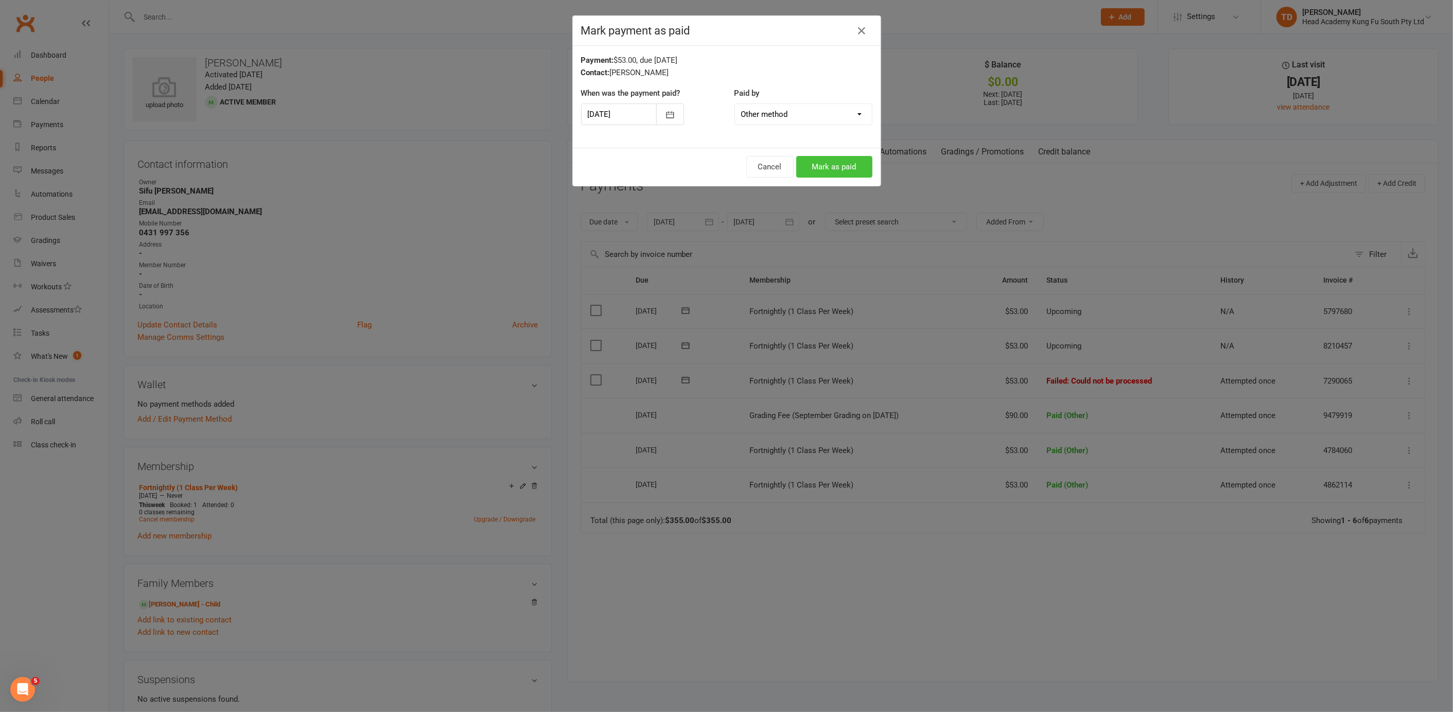
click at [827, 171] on button "Mark as paid" at bounding box center [834, 167] width 76 height 22
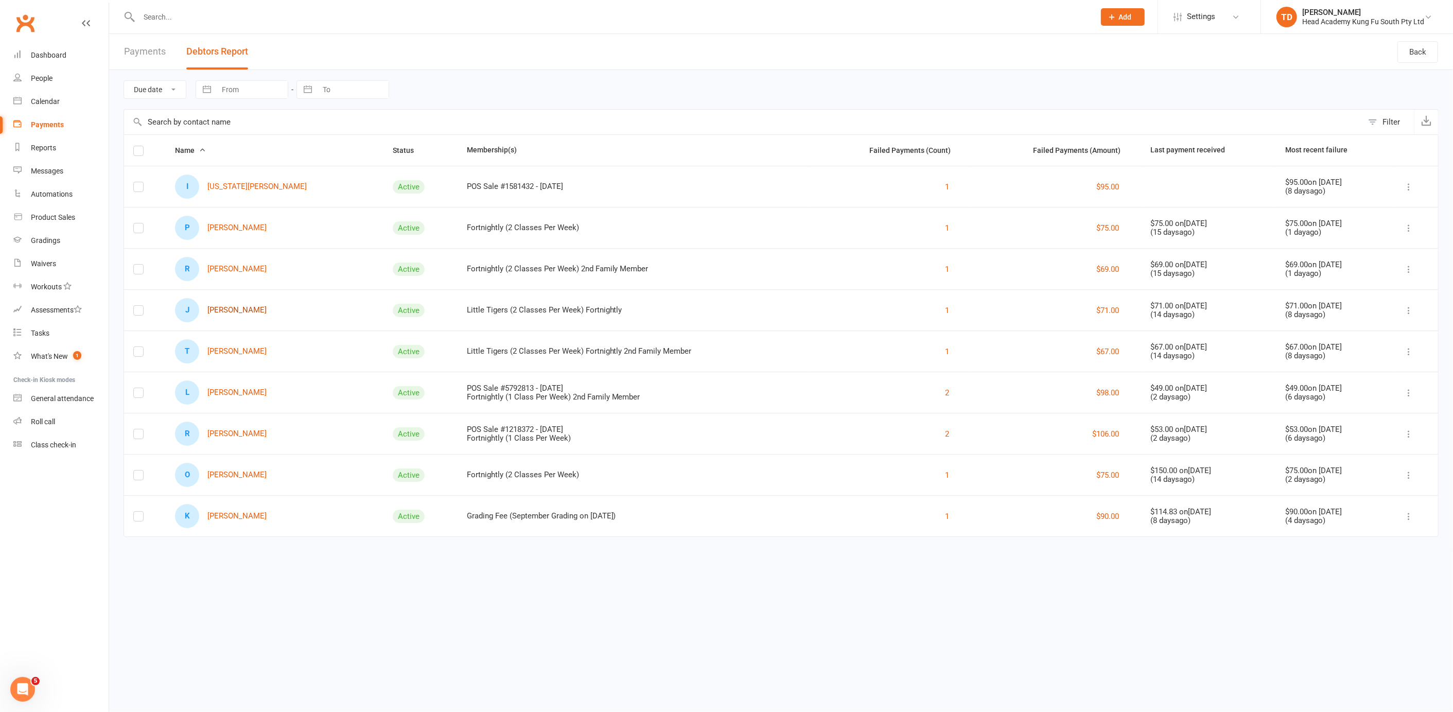
click at [227, 307] on link "[PERSON_NAME]" at bounding box center [221, 310] width 92 height 24
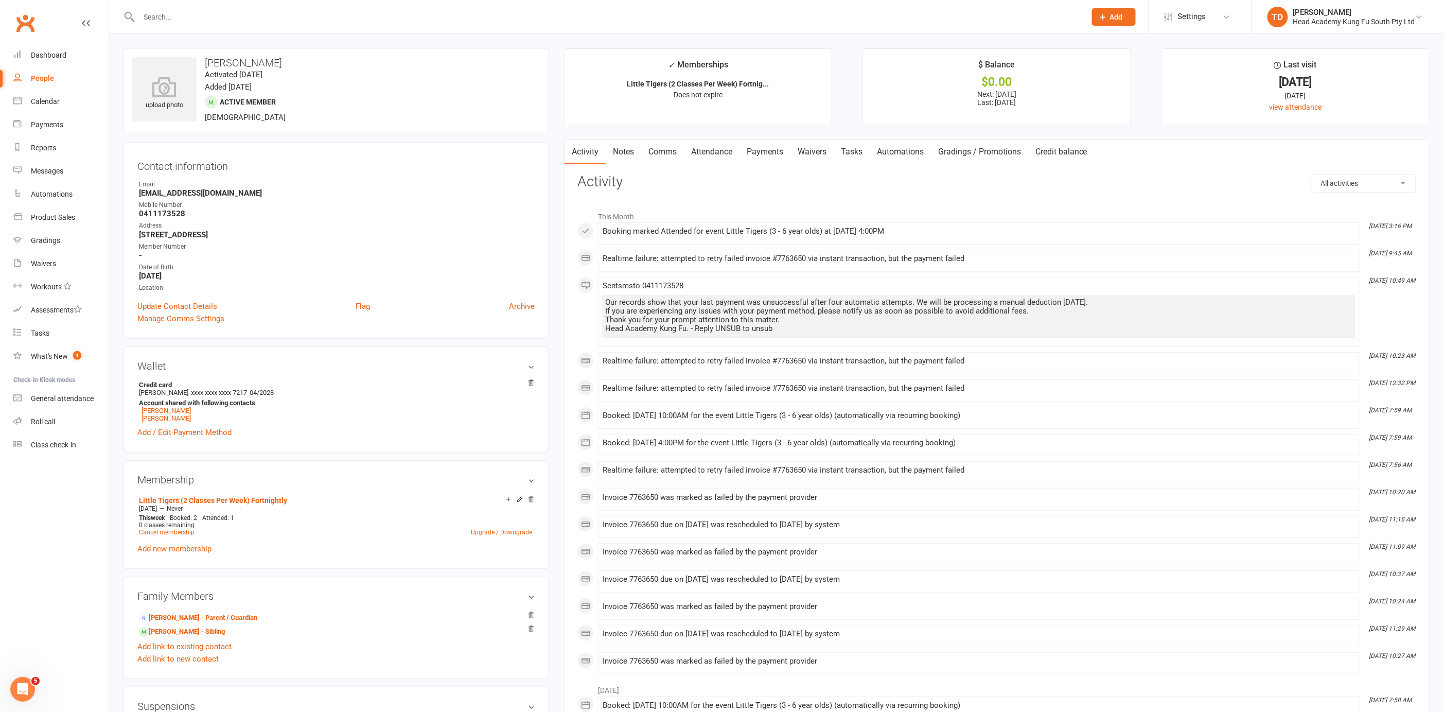
click at [756, 150] on link "Payments" at bounding box center [764, 152] width 51 height 24
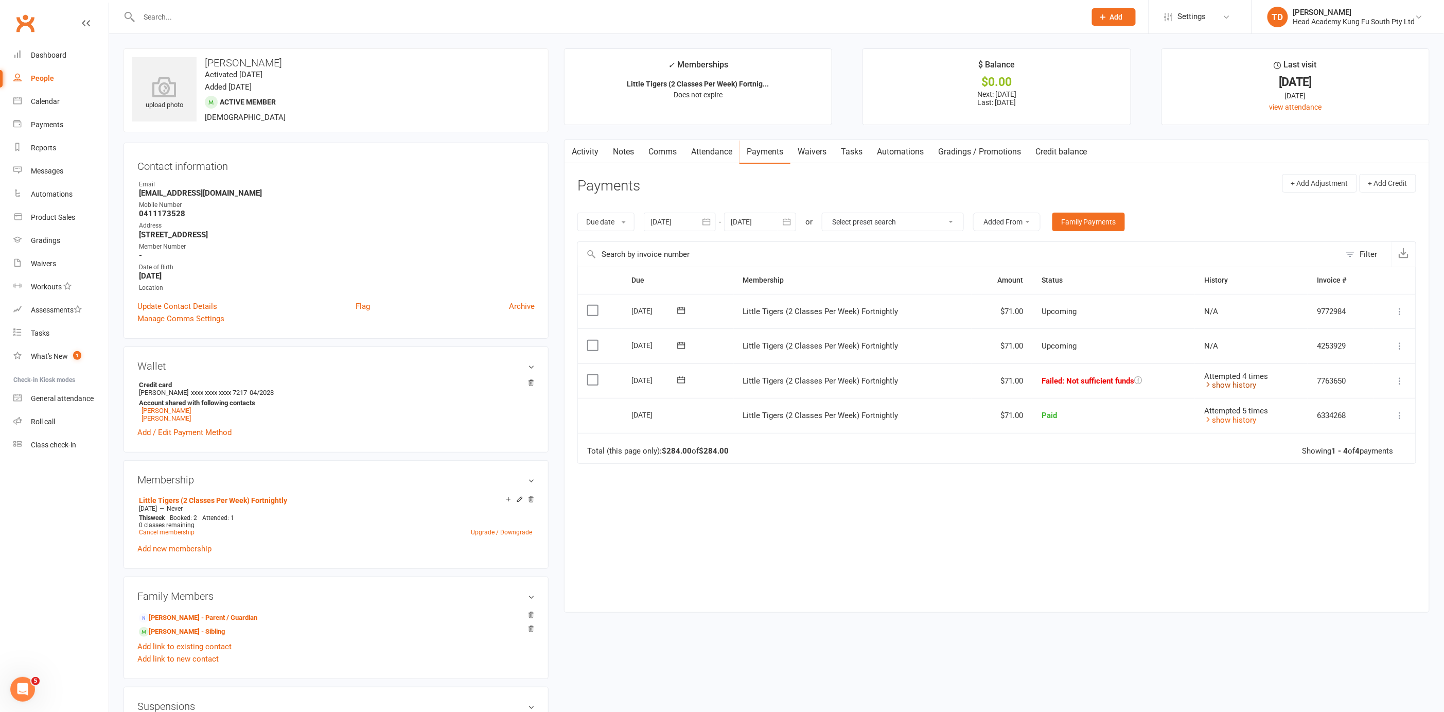
click at [1208, 382] on icon at bounding box center [1208, 384] width 8 height 8
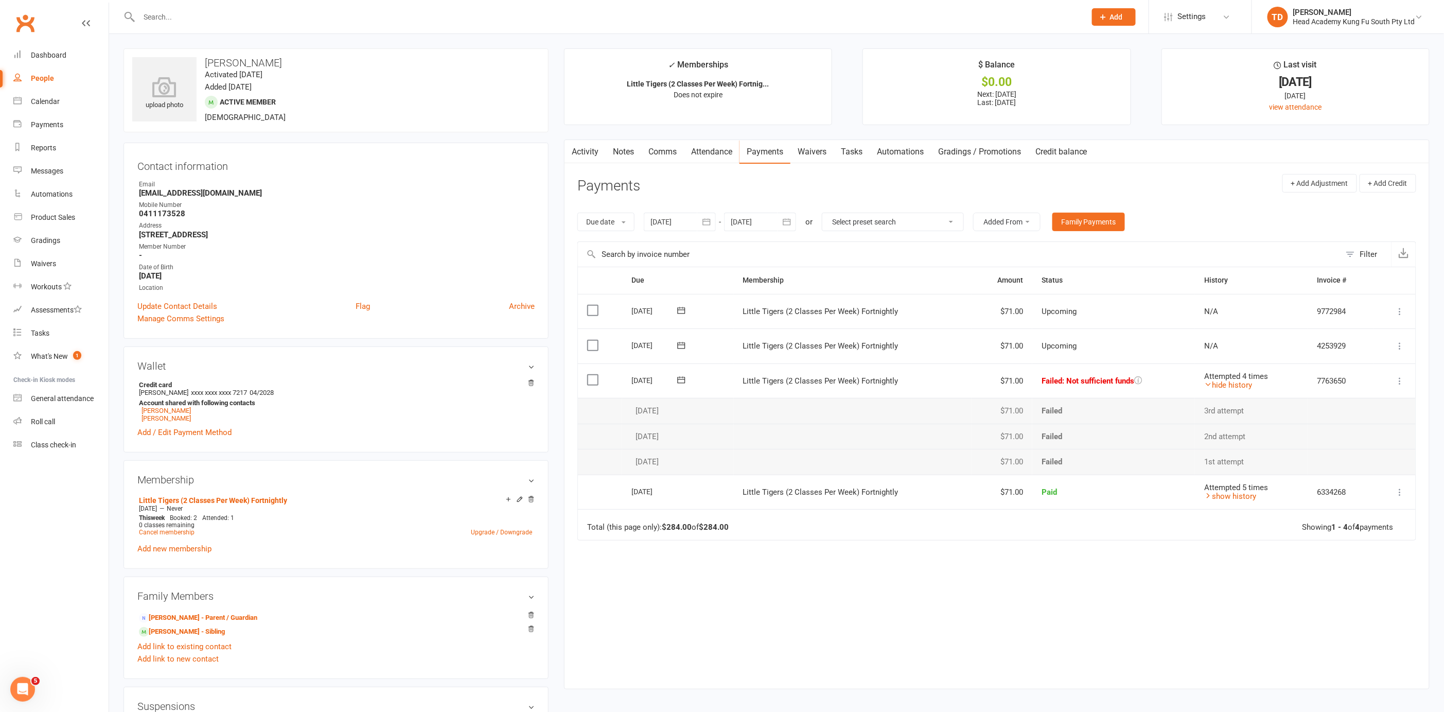
click at [222, 13] on input "text" at bounding box center [607, 17] width 943 height 14
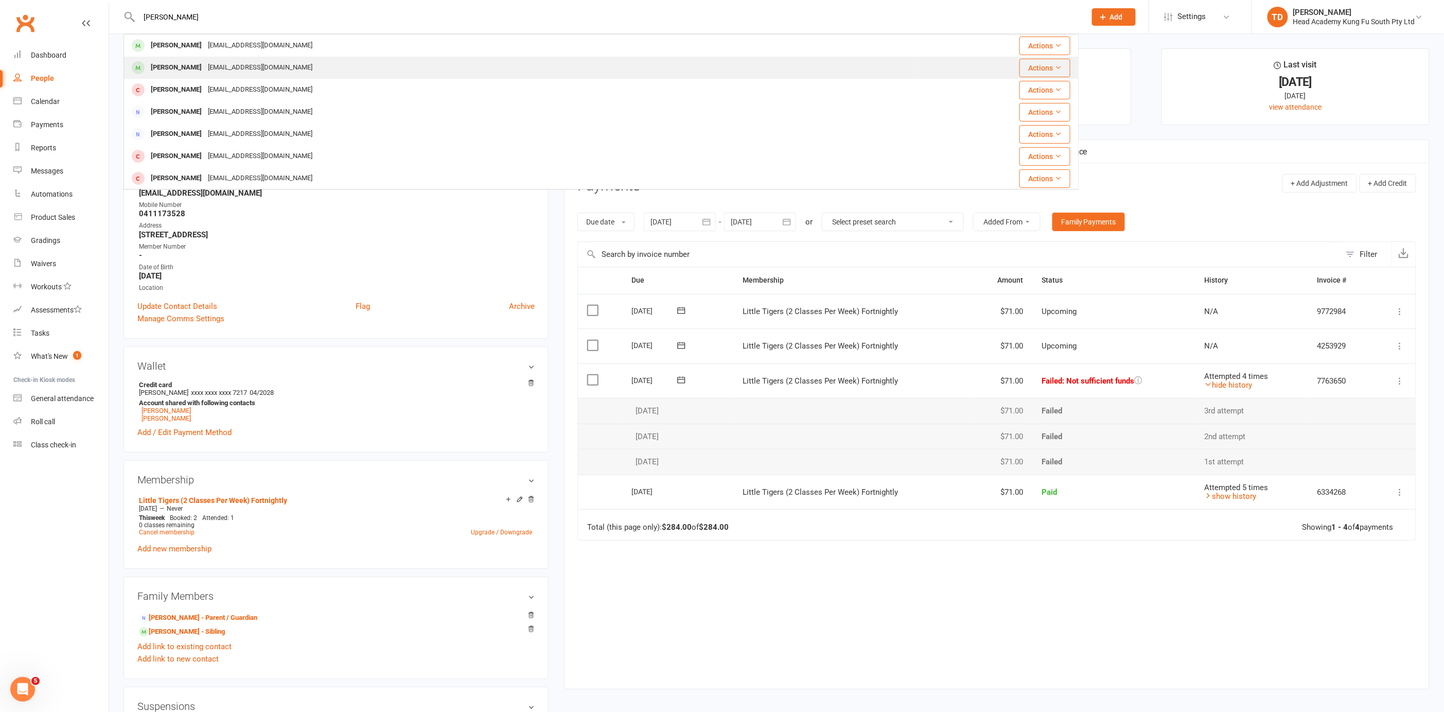
type input "[PERSON_NAME]"
click at [226, 67] on div "[EMAIL_ADDRESS][DOMAIN_NAME]" at bounding box center [260, 67] width 111 height 15
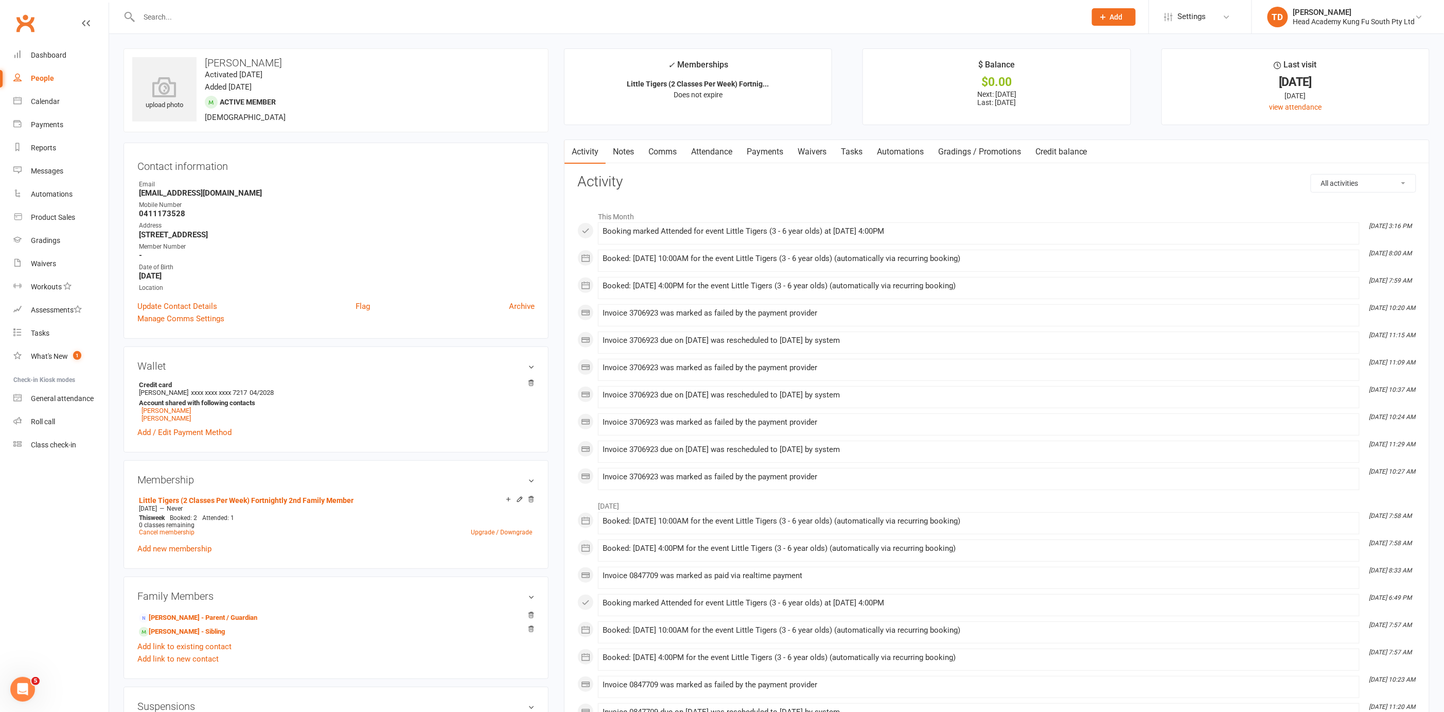
click at [767, 153] on link "Payments" at bounding box center [764, 152] width 51 height 24
